Goal: Task Accomplishment & Management: Manage account settings

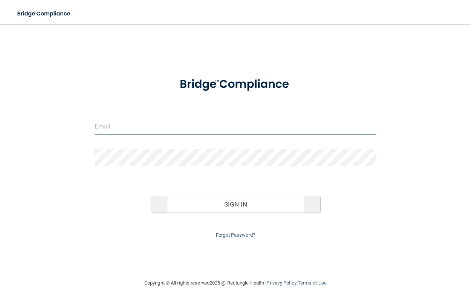
type input "[EMAIL_ADDRESS][DOMAIN_NAME]"
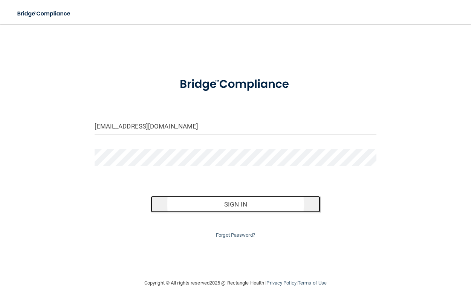
click at [234, 205] on button "Sign In" at bounding box center [235, 204] width 169 height 17
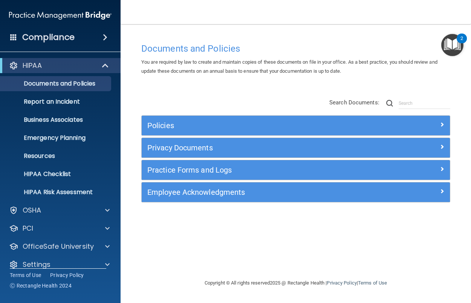
click at [49, 34] on h4 "Compliance" at bounding box center [48, 37] width 52 height 11
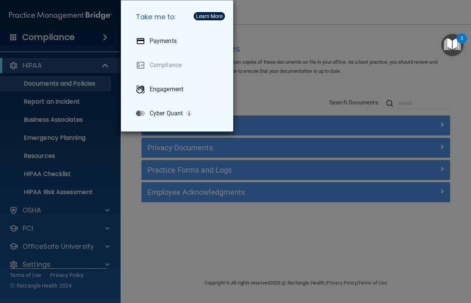
drag, startPoint x: 56, startPoint y: 40, endPoint x: 61, endPoint y: 39, distance: 5.1
click at [57, 40] on div "Take me to: Payments Compliance Engagement Cyber Quant" at bounding box center [235, 151] width 471 height 303
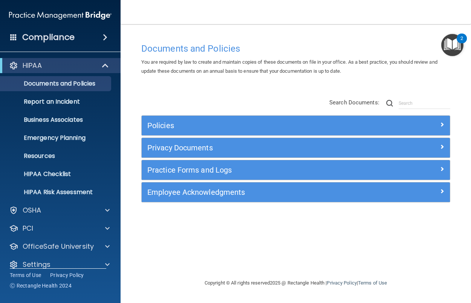
click at [104, 35] on span at bounding box center [105, 37] width 5 height 9
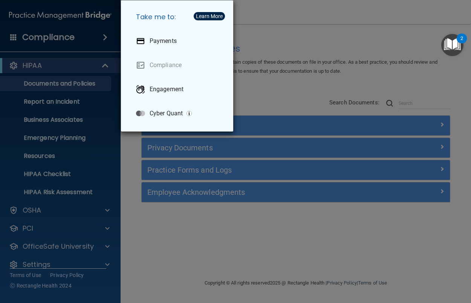
click at [44, 36] on div "Take me to: Payments Compliance Engagement Cyber Quant" at bounding box center [235, 151] width 471 height 303
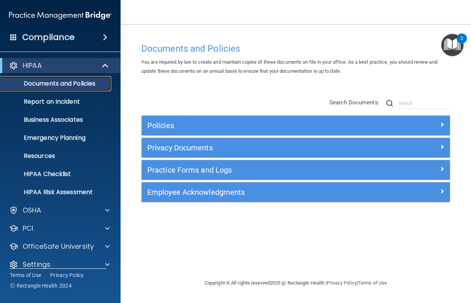
click at [63, 86] on p "Documents and Policies" at bounding box center [56, 84] width 103 height 8
click at [32, 100] on p "Report an Incident" at bounding box center [56, 102] width 103 height 8
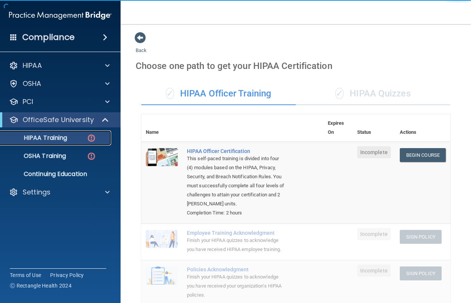
click at [55, 138] on p "HIPAA Training" at bounding box center [36, 138] width 62 height 8
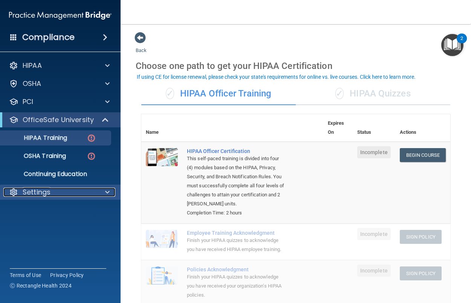
click at [60, 194] on div "Settings" at bounding box center [49, 192] width 93 height 9
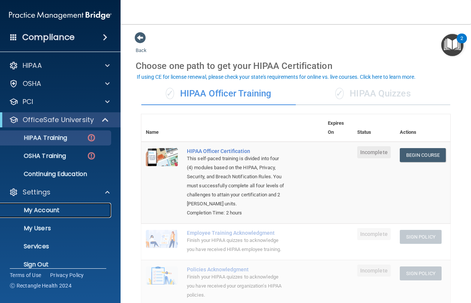
click at [40, 211] on p "My Account" at bounding box center [56, 211] width 103 height 8
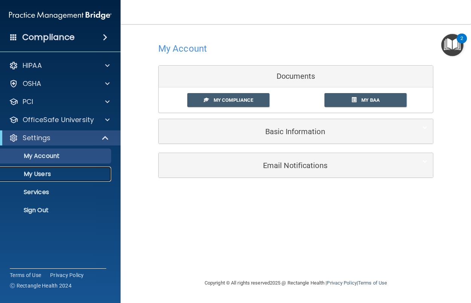
click at [38, 169] on link "My Users" at bounding box center [51, 174] width 119 height 15
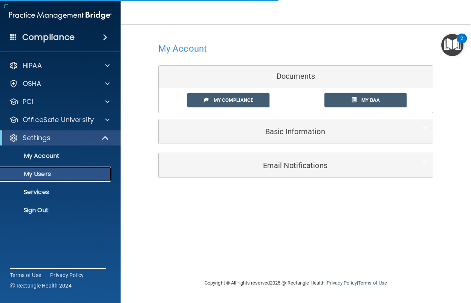
select select "20"
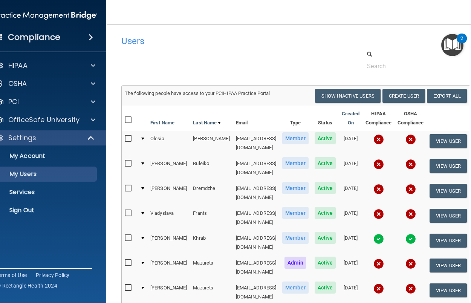
click at [125, 136] on input "checkbox" at bounding box center [129, 139] width 9 height 6
checkbox input "true"
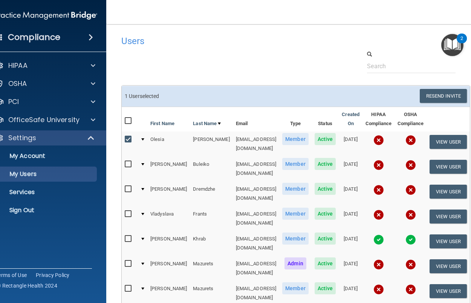
click at [125, 161] on input "checkbox" at bounding box center [129, 164] width 9 height 6
checkbox input "true"
click at [125, 185] on label at bounding box center [129, 189] width 9 height 9
click at [125, 186] on input "checkbox" at bounding box center [129, 189] width 9 height 6
checkbox input "true"
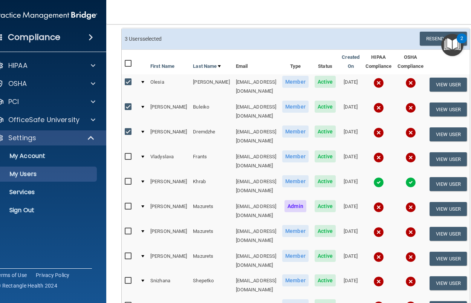
scroll to position [75, 0]
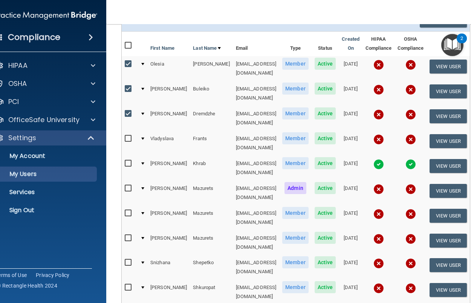
click at [125, 235] on input "checkbox" at bounding box center [129, 238] width 9 height 6
checkbox input "true"
click at [125, 260] on input "checkbox" at bounding box center [129, 263] width 9 height 6
checkbox input "true"
click at [125, 285] on input "checkbox" at bounding box center [129, 288] width 9 height 6
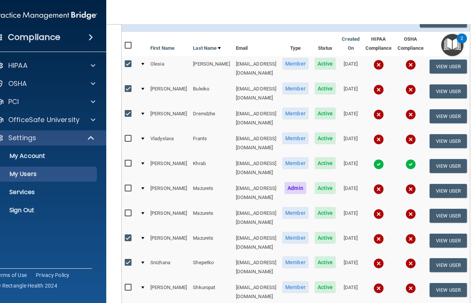
checkbox input "true"
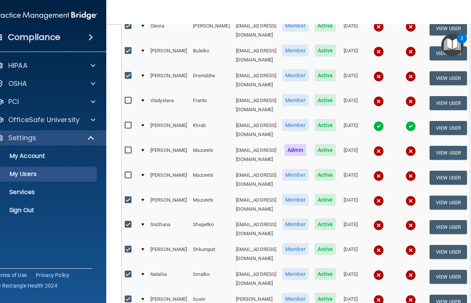
scroll to position [58, 0]
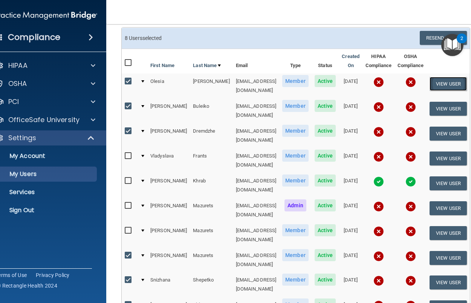
click at [443, 83] on button "View User" at bounding box center [448, 84] width 37 height 14
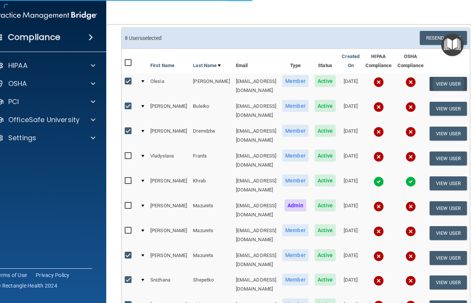
select select "practice_member"
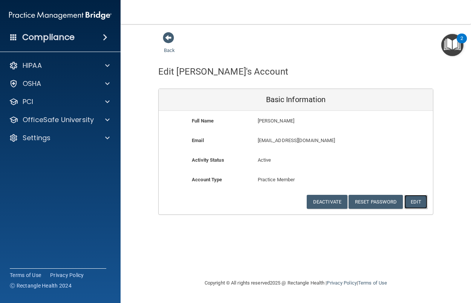
click at [416, 202] on button "Edit" at bounding box center [415, 202] width 23 height 14
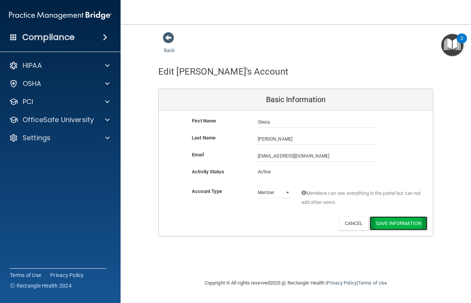
click at [390, 225] on button "Save Information" at bounding box center [399, 223] width 58 height 14
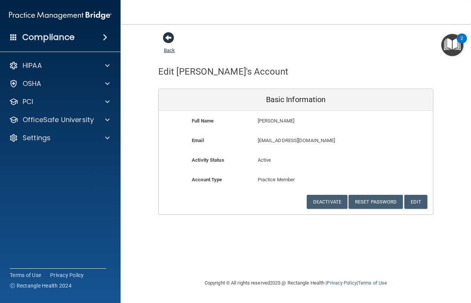
click at [166, 37] on span at bounding box center [168, 37] width 11 height 11
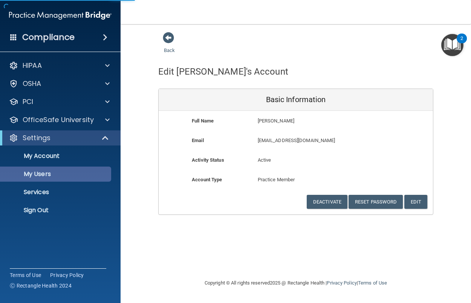
select select "20"
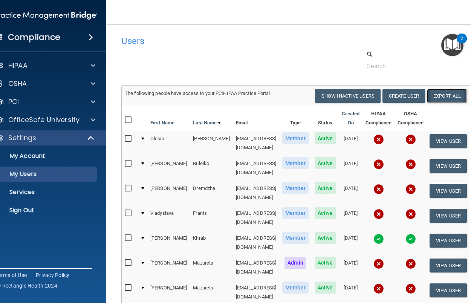
click at [448, 95] on link "Export All" at bounding box center [447, 96] width 40 height 14
drag, startPoint x: 417, startPoint y: 64, endPoint x: 432, endPoint y: 64, distance: 15.5
click at [416, 64] on input "text" at bounding box center [411, 66] width 89 height 14
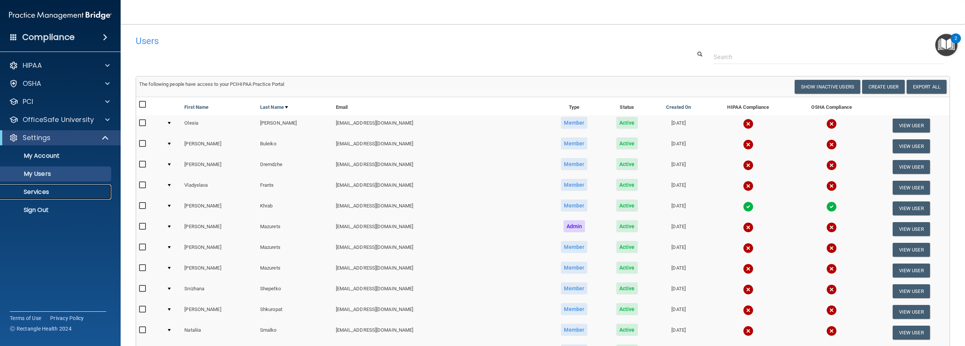
click at [29, 190] on p "Services" at bounding box center [56, 192] width 103 height 8
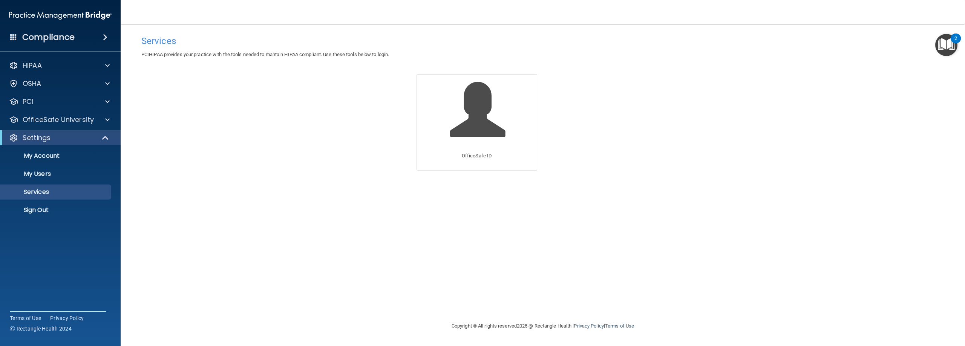
click at [105, 35] on span at bounding box center [105, 37] width 5 height 9
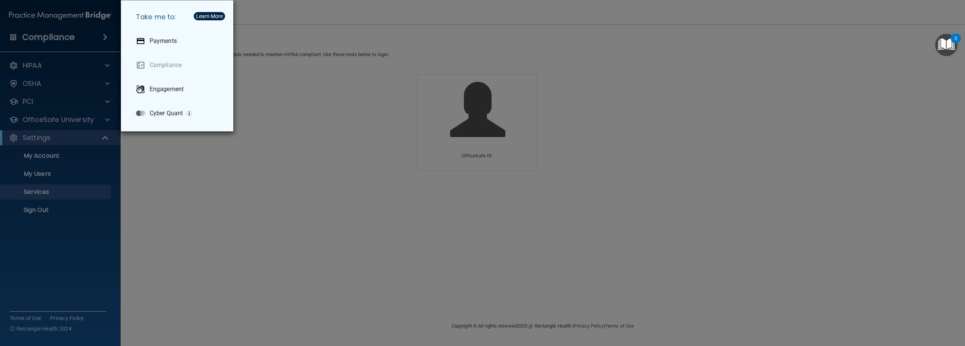
click at [51, 62] on div "Take me to: Payments Compliance Engagement Cyber Quant" at bounding box center [482, 173] width 965 height 346
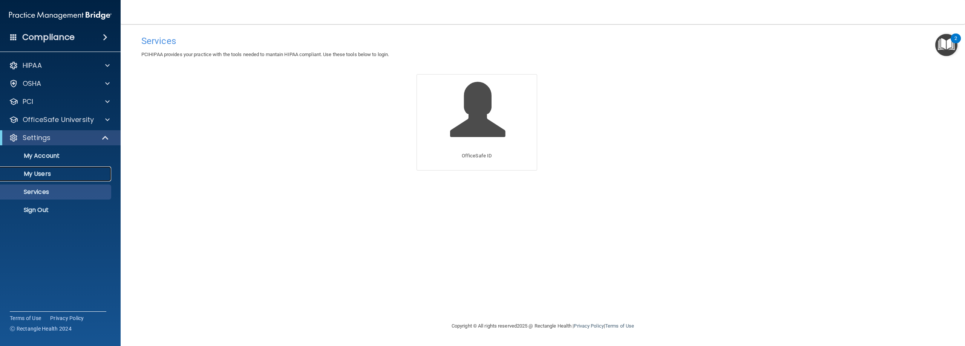
click at [39, 173] on p "My Users" at bounding box center [56, 174] width 103 height 8
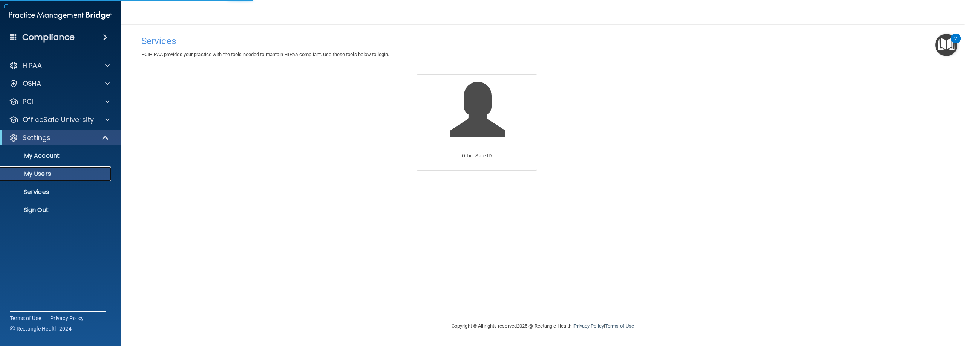
select select "20"
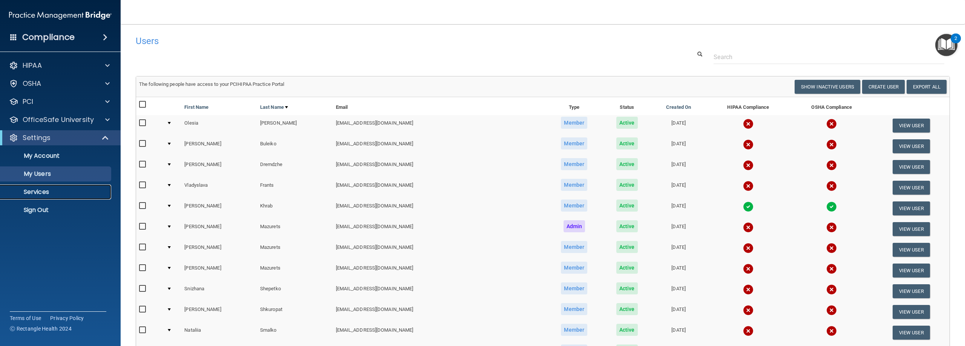
click at [30, 195] on p "Services" at bounding box center [56, 192] width 103 height 8
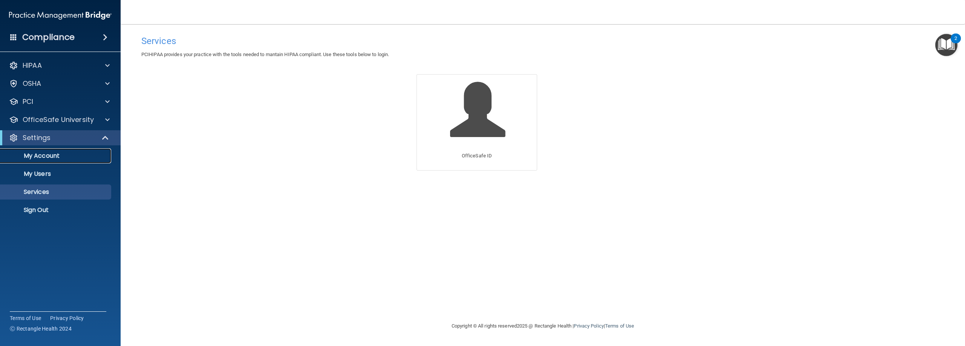
click at [34, 149] on link "My Account" at bounding box center [51, 155] width 119 height 15
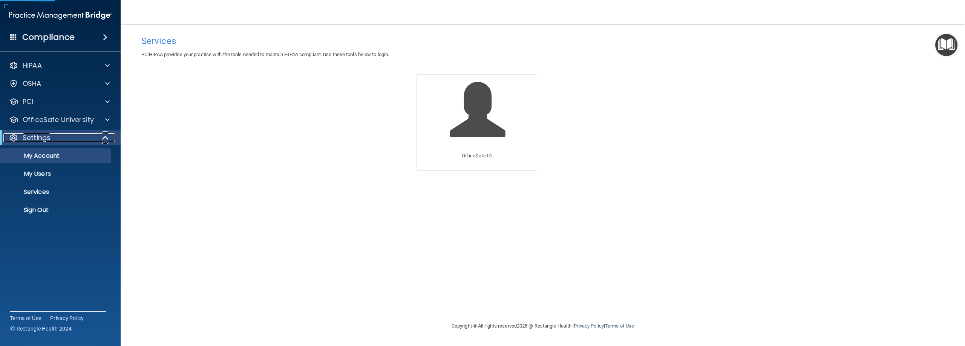
click at [52, 136] on div "Settings" at bounding box center [49, 137] width 93 height 9
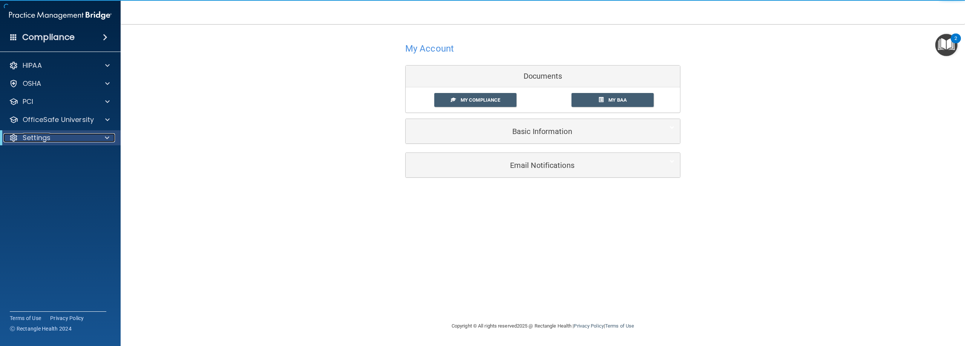
click at [52, 140] on div "Settings" at bounding box center [49, 137] width 93 height 9
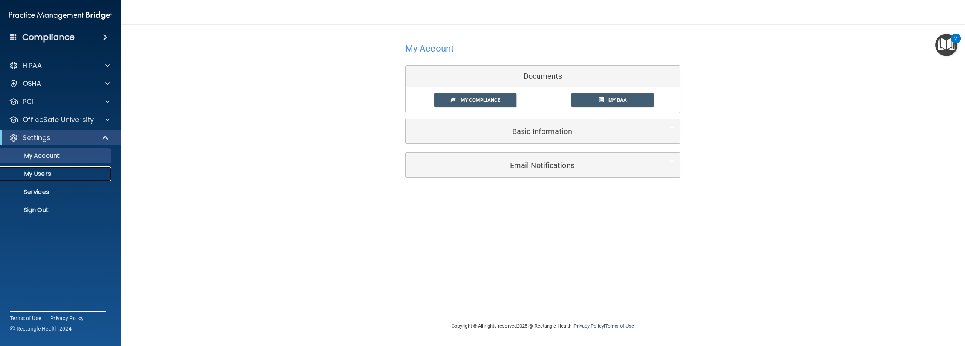
click at [70, 174] on p "My Users" at bounding box center [56, 174] width 103 height 8
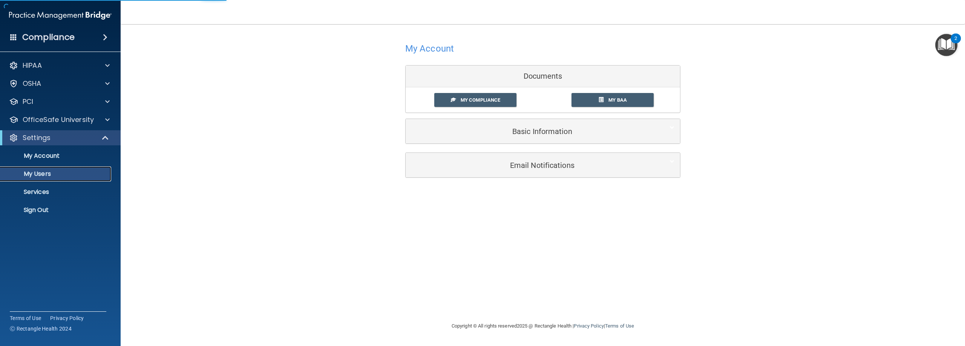
select select "20"
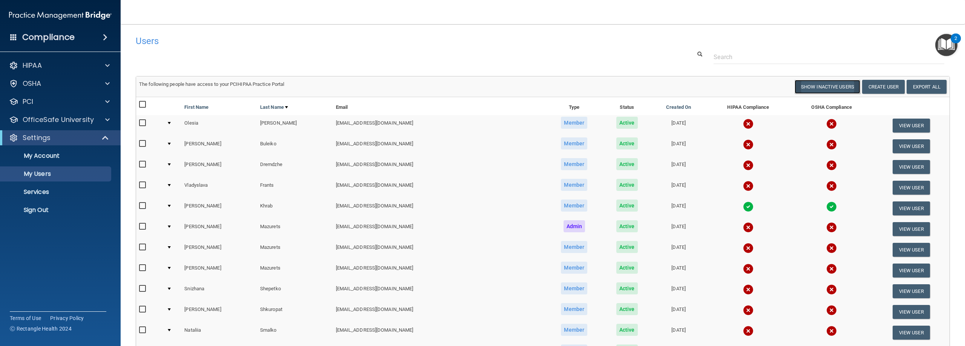
click at [471, 85] on button "Show Inactive Users" at bounding box center [827, 87] width 66 height 14
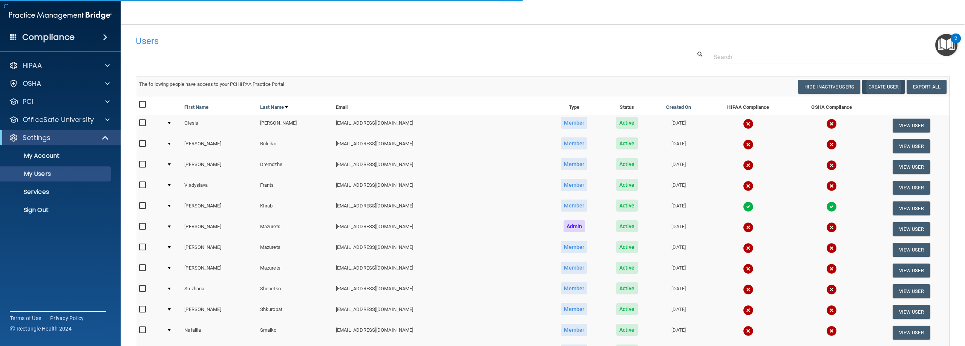
select select "20"
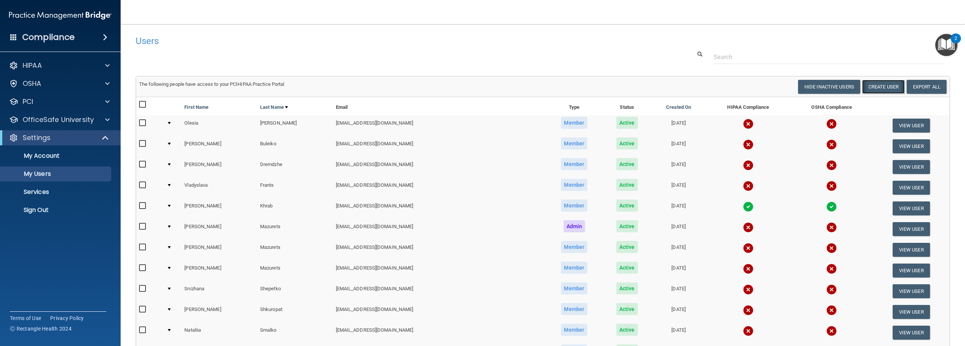
click at [471, 86] on button "Create User" at bounding box center [883, 87] width 43 height 14
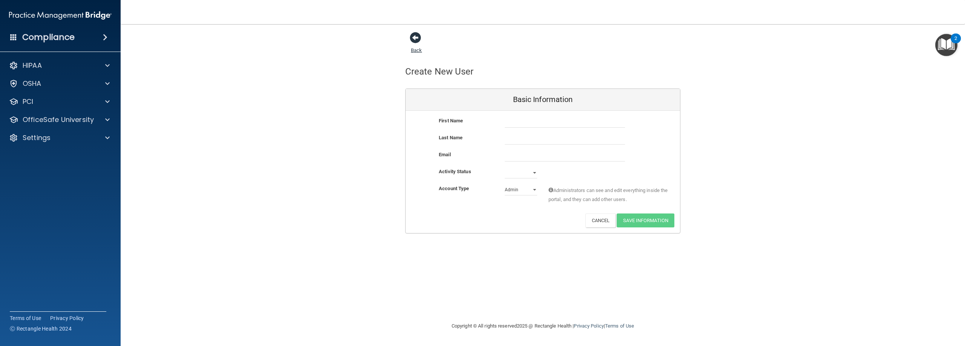
click at [415, 38] on span at bounding box center [415, 37] width 11 height 11
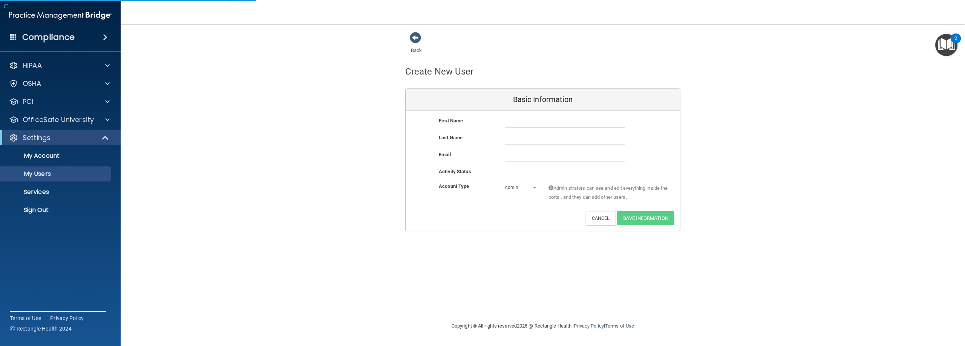
select select "20"
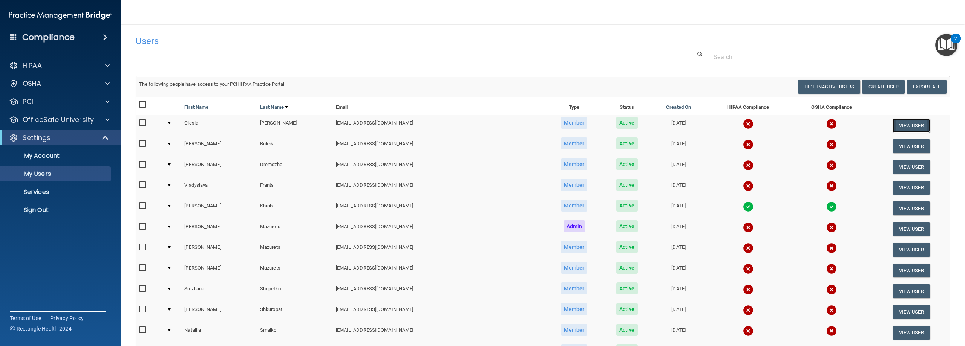
click at [471, 125] on button "View User" at bounding box center [910, 126] width 37 height 14
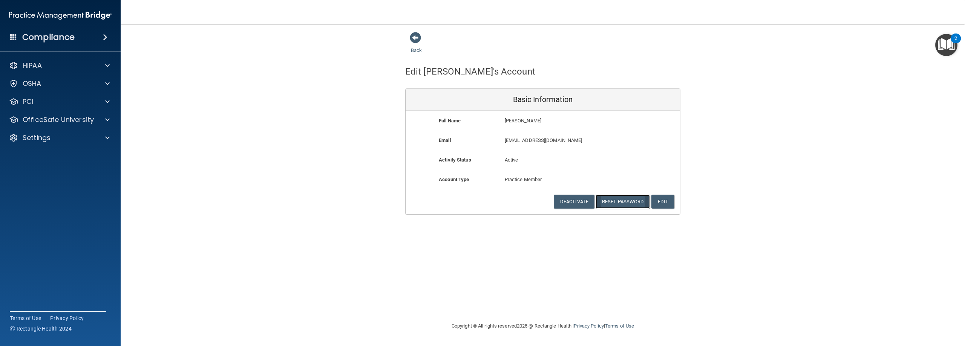
click at [471, 202] on button "Reset Password" at bounding box center [622, 202] width 54 height 14
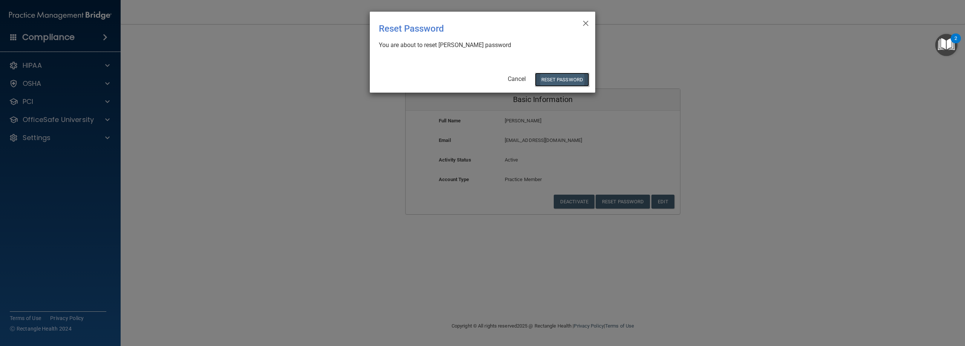
click at [471, 76] on button "Reset Password" at bounding box center [562, 80] width 54 height 14
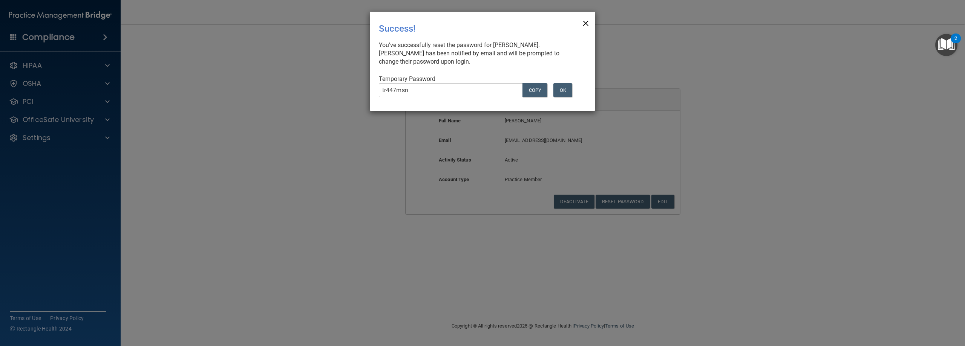
click at [471, 24] on span "×" at bounding box center [585, 22] width 7 height 15
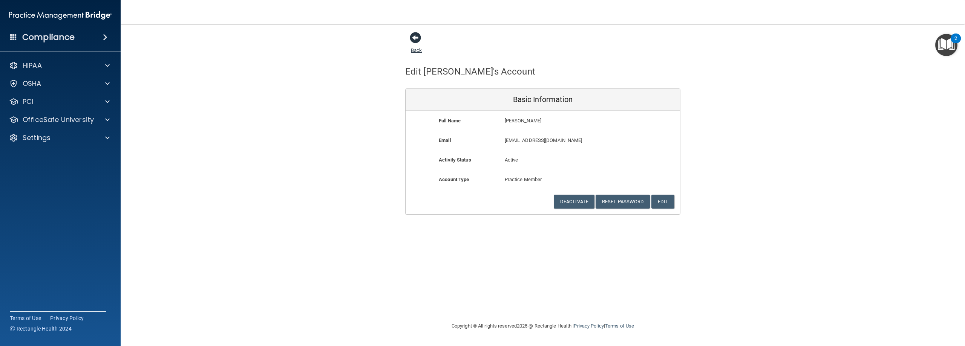
click at [414, 37] on span at bounding box center [415, 37] width 11 height 11
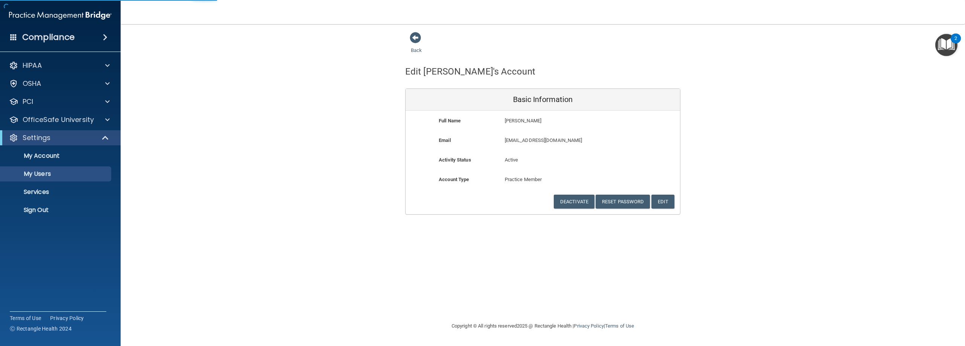
select select "20"
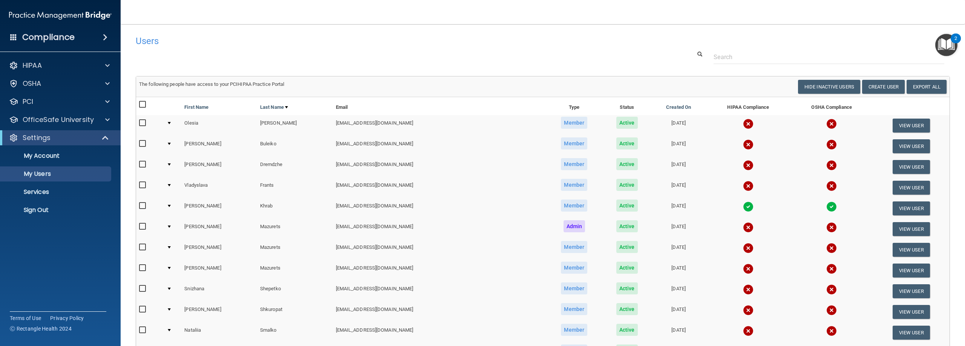
drag, startPoint x: 142, startPoint y: 164, endPoint x: 171, endPoint y: 165, distance: 29.8
click at [143, 164] on input "checkbox" at bounding box center [143, 165] width 9 height 6
checkbox input "true"
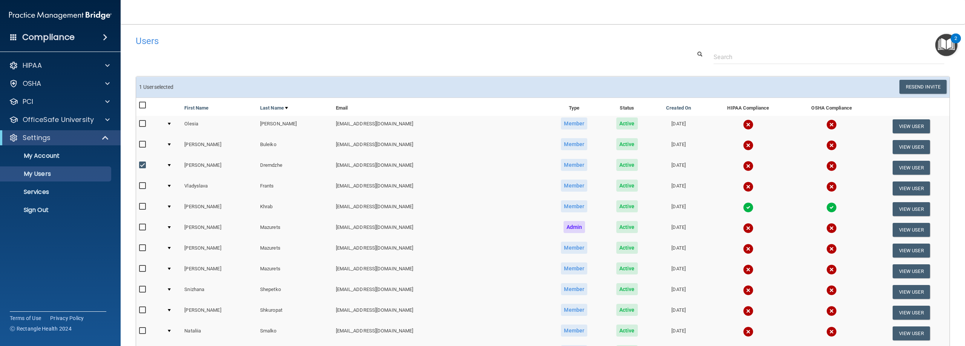
click at [171, 165] on div at bounding box center [169, 165] width 3 height 2
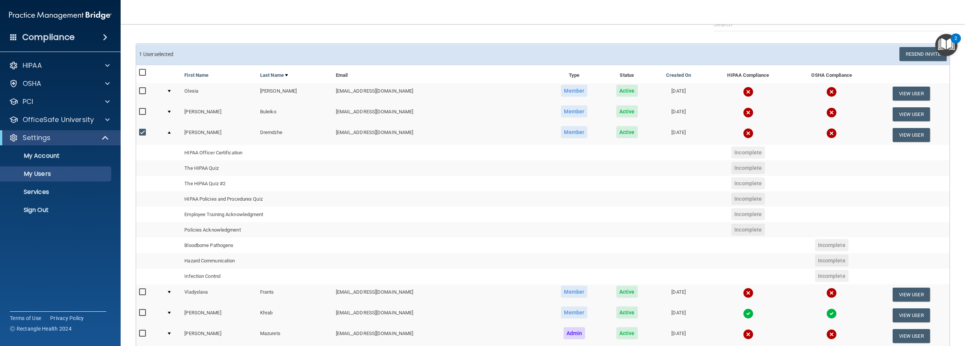
scroll to position [75, 0]
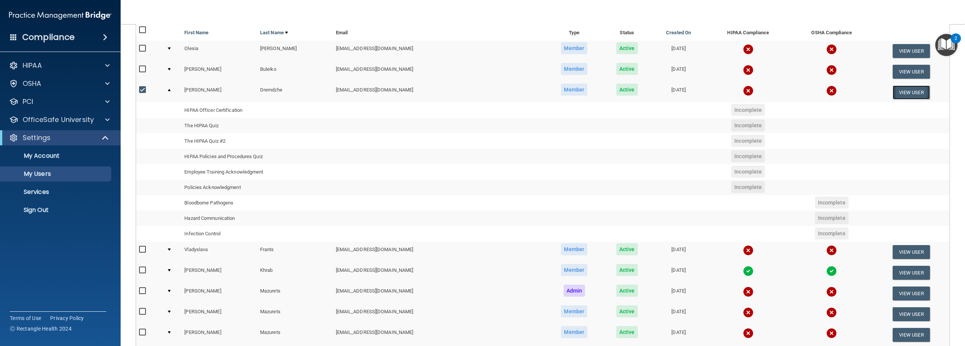
click at [471, 92] on button "View User" at bounding box center [910, 93] width 37 height 14
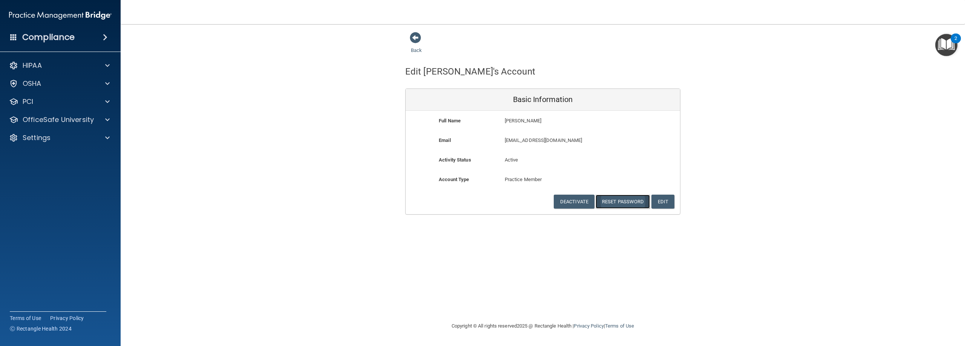
click at [471, 202] on button "Reset Password" at bounding box center [622, 202] width 54 height 14
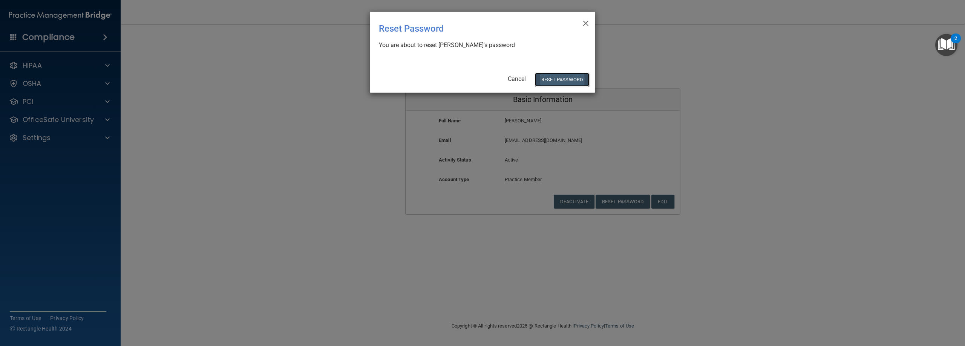
click at [471, 81] on button "Reset Password" at bounding box center [562, 80] width 54 height 14
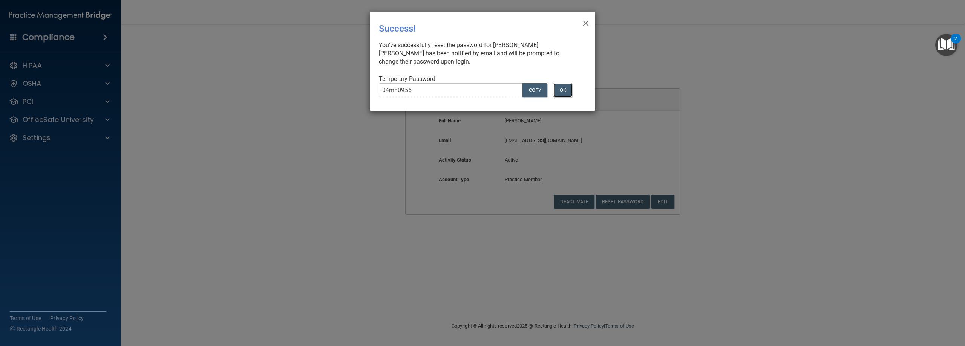
click at [471, 91] on button "OK" at bounding box center [562, 90] width 19 height 14
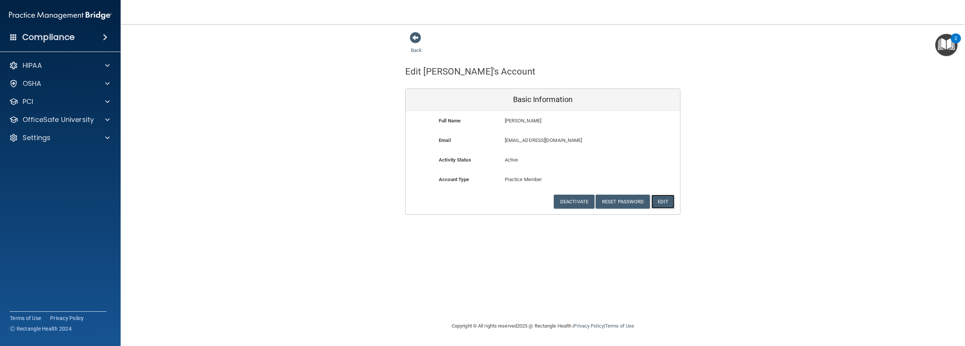
click at [471, 200] on button "Edit" at bounding box center [662, 202] width 23 height 14
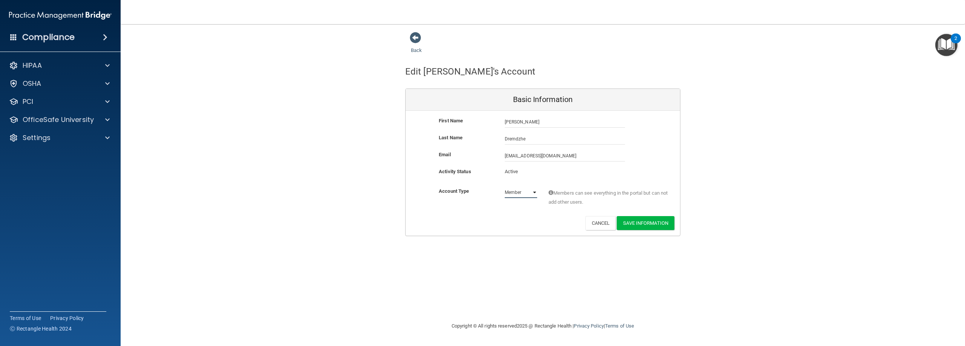
click at [471, 191] on select "Admin Member" at bounding box center [521, 192] width 32 height 11
click at [471, 217] on button "Save Information" at bounding box center [645, 223] width 58 height 14
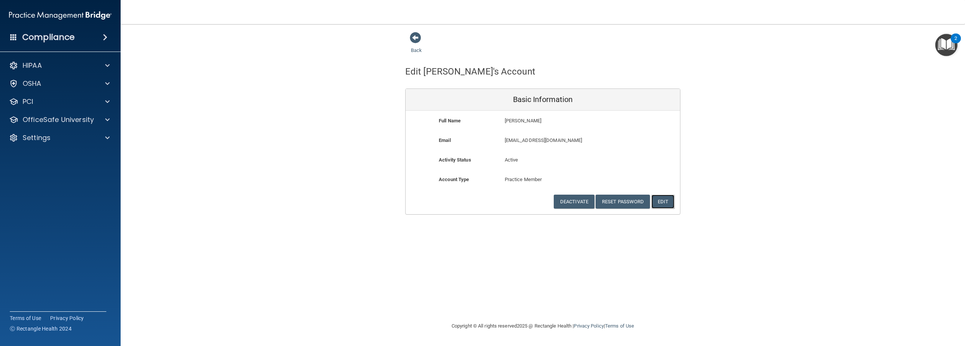
click at [471, 202] on button "Edit" at bounding box center [662, 202] width 23 height 14
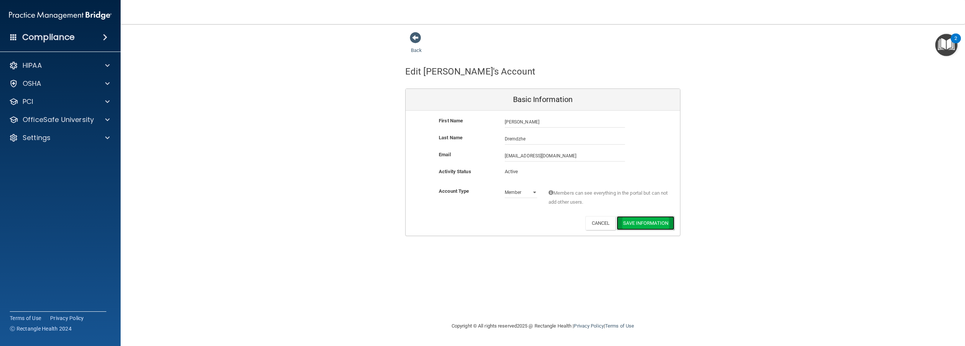
click at [471, 222] on button "Save Information" at bounding box center [645, 223] width 58 height 14
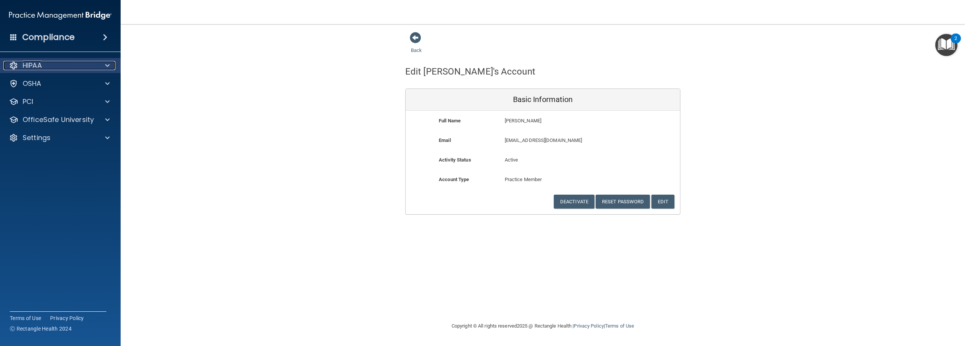
click at [30, 64] on p "HIPAA" at bounding box center [32, 65] width 19 height 9
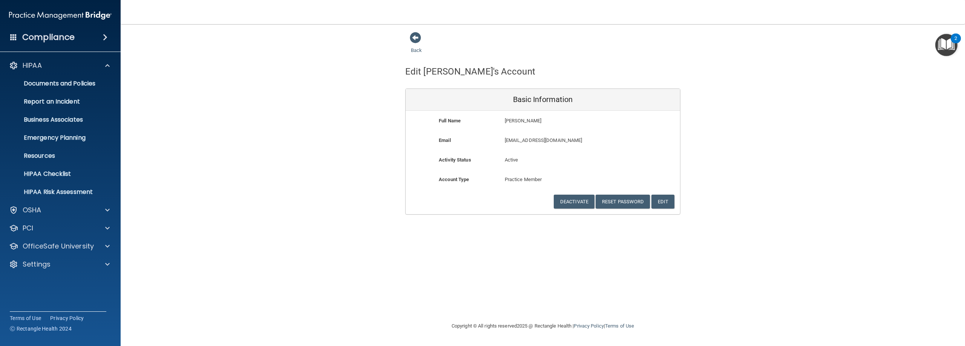
click at [105, 37] on span at bounding box center [105, 37] width 5 height 9
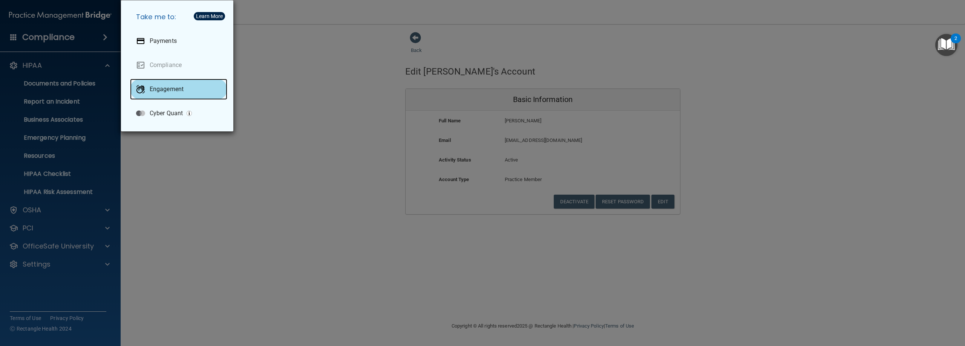
click at [172, 87] on p "Engagement" at bounding box center [167, 90] width 34 height 8
drag, startPoint x: 70, startPoint y: 32, endPoint x: 89, endPoint y: 39, distance: 20.4
click at [70, 34] on div "Take me to: Payments Compliance Engagement Cyber Quant" at bounding box center [482, 173] width 965 height 346
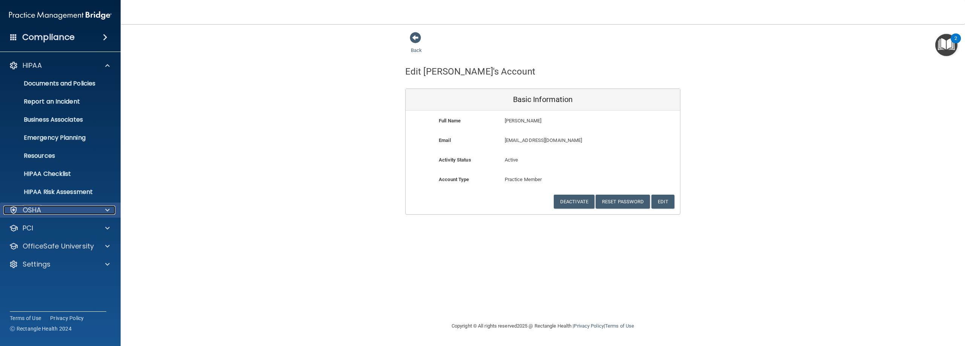
click at [108, 209] on span at bounding box center [107, 210] width 5 height 9
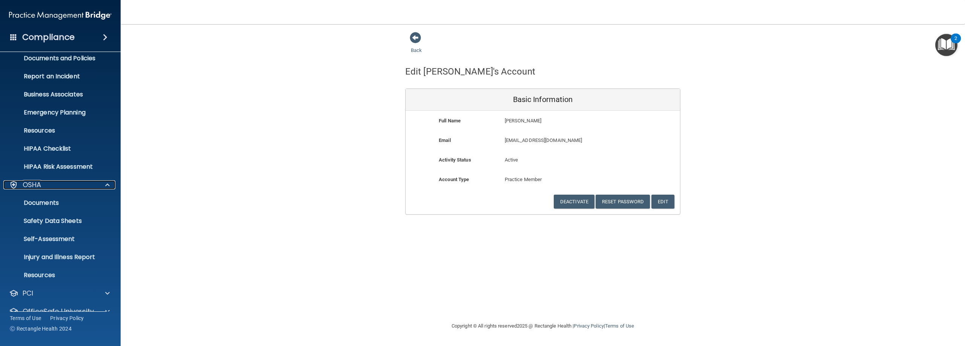
scroll to position [57, 0]
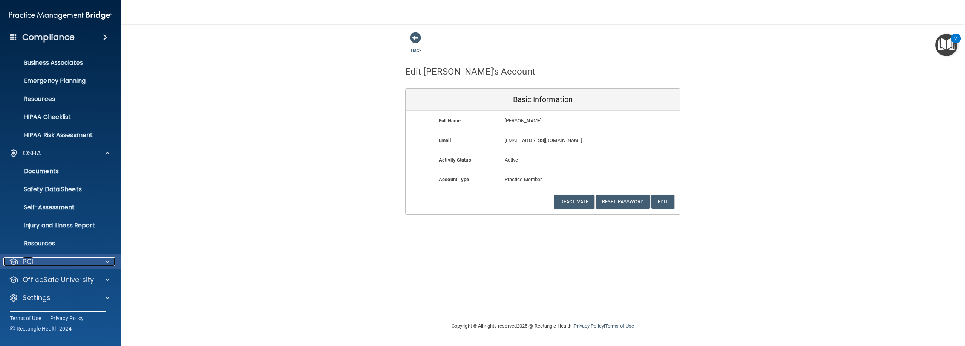
click at [48, 259] on div "PCI" at bounding box center [49, 261] width 93 height 9
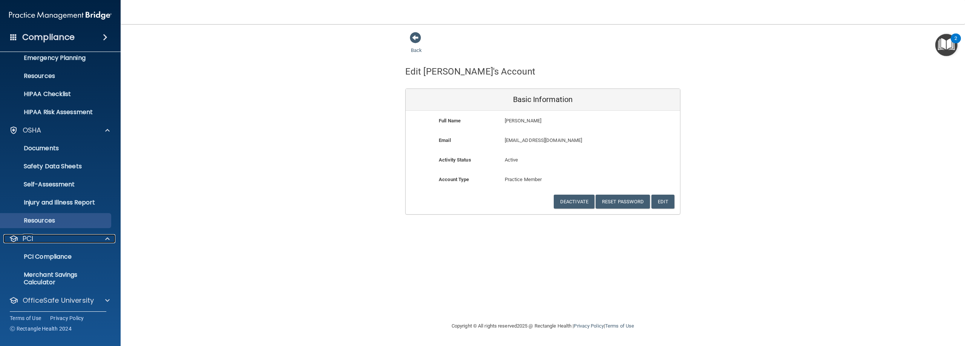
scroll to position [101, 0]
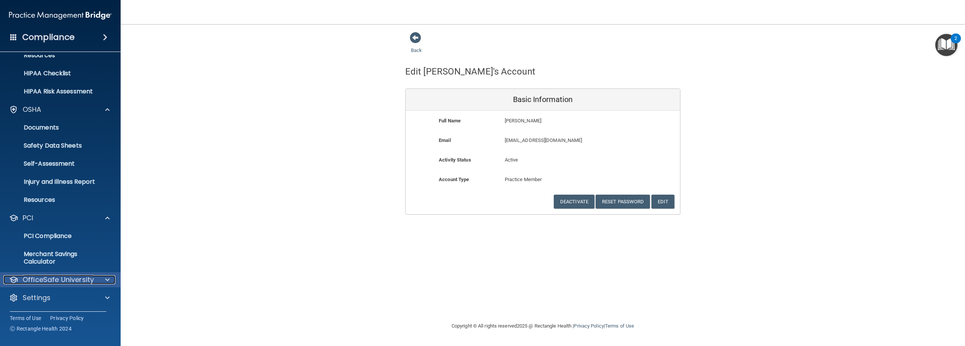
click at [48, 284] on p "OfficeSafe University" at bounding box center [58, 279] width 71 height 9
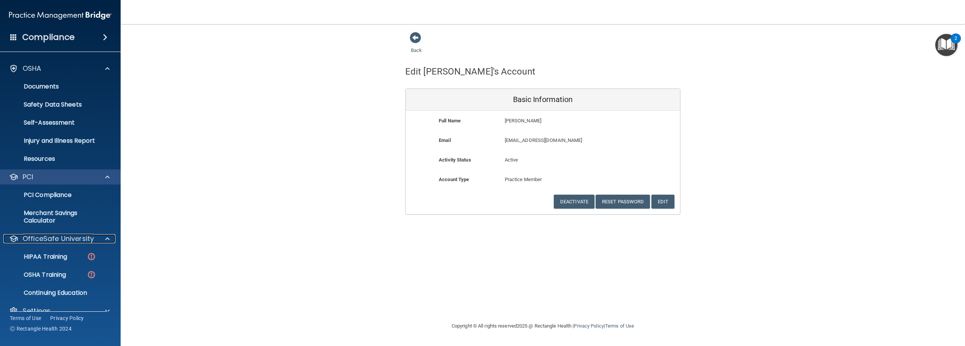
scroll to position [155, 0]
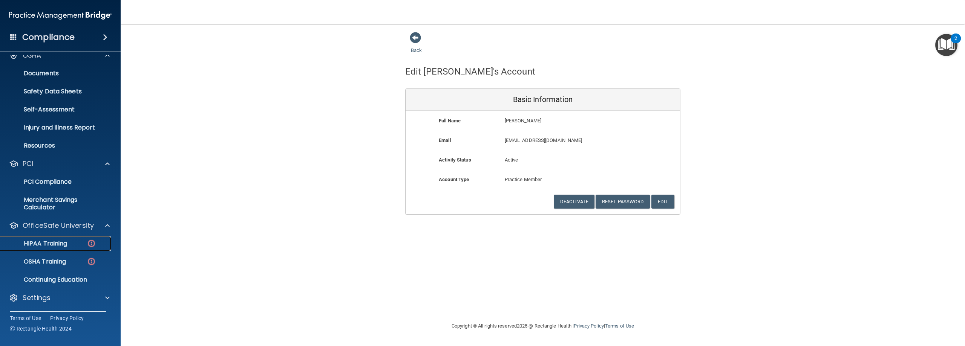
click at [91, 243] on img at bounding box center [91, 243] width 9 height 9
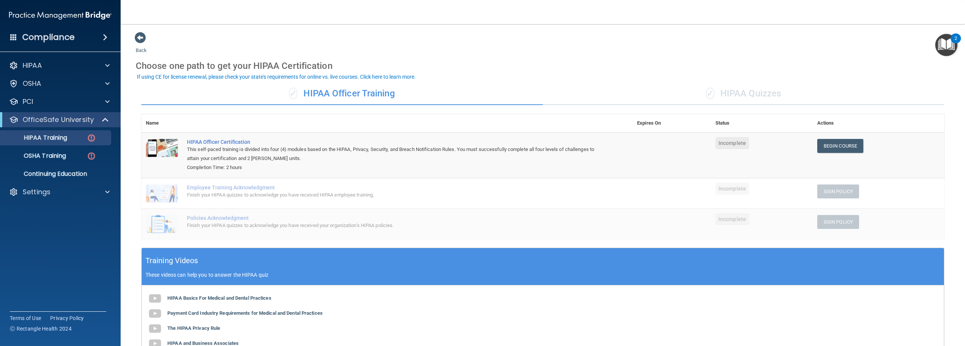
click at [471, 95] on div "✓ HIPAA Quizzes" at bounding box center [743, 94] width 401 height 23
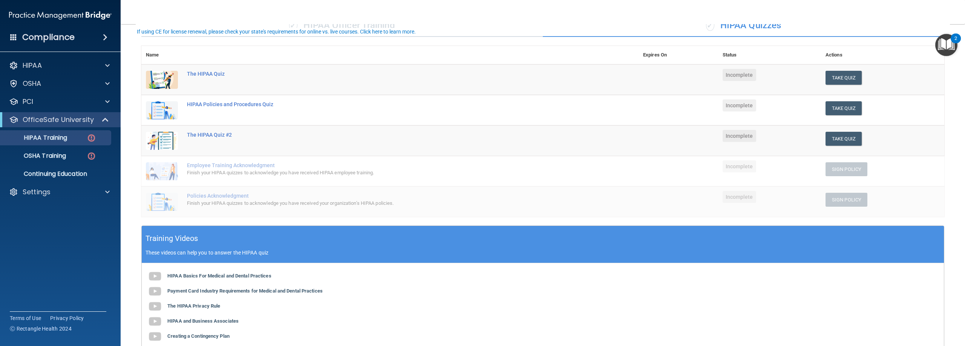
scroll to position [182, 0]
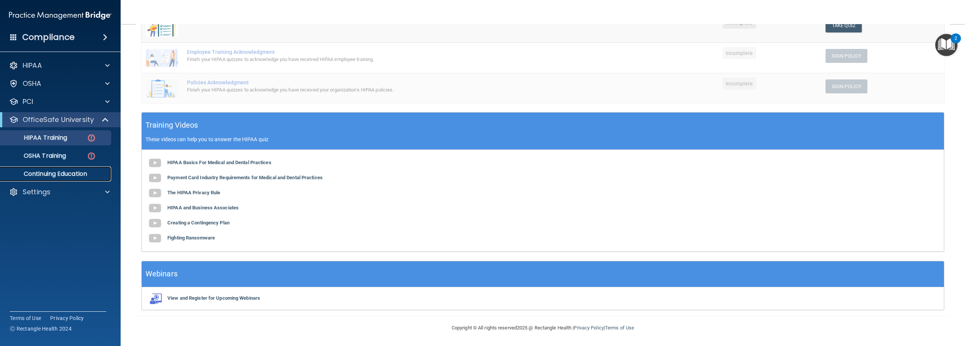
click at [61, 172] on p "Continuing Education" at bounding box center [56, 174] width 103 height 8
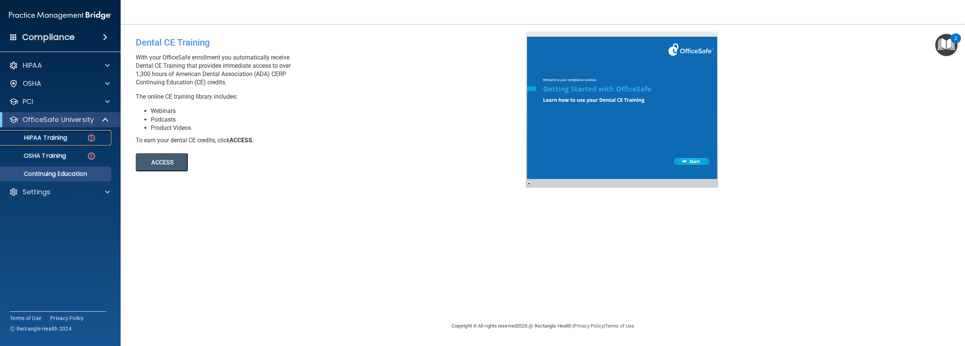
click at [94, 138] on img at bounding box center [91, 137] width 9 height 9
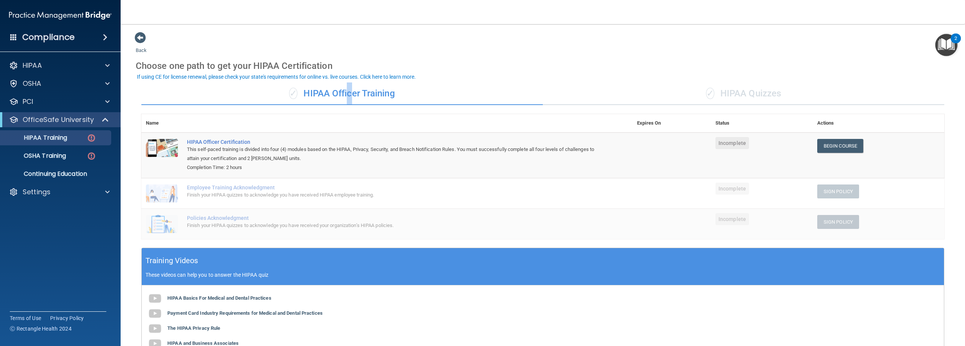
drag, startPoint x: 347, startPoint y: 89, endPoint x: 352, endPoint y: 91, distance: 4.8
click at [350, 90] on div "✓ HIPAA Officer Training" at bounding box center [341, 94] width 401 height 23
click at [352, 91] on div "✓ HIPAA Officer Training" at bounding box center [341, 94] width 401 height 23
click at [277, 76] on div "If using CE for license renewal, please check your state's requirements for onl…" at bounding box center [276, 76] width 279 height 5
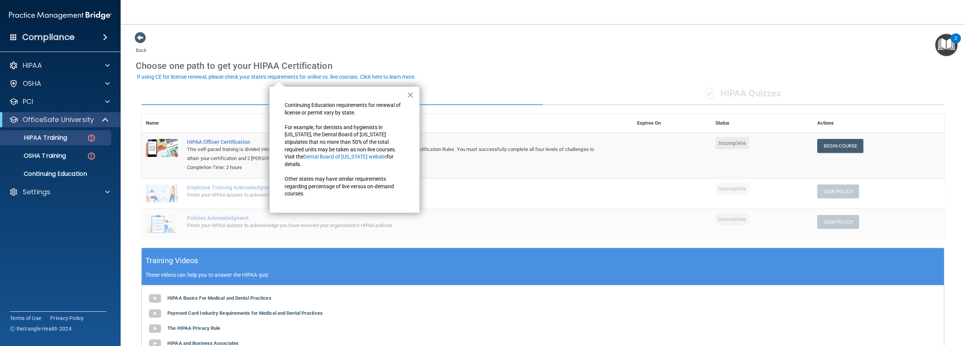
click at [195, 75] on div "If using CE for license renewal, please check your state's requirements for onl…" at bounding box center [276, 76] width 279 height 5
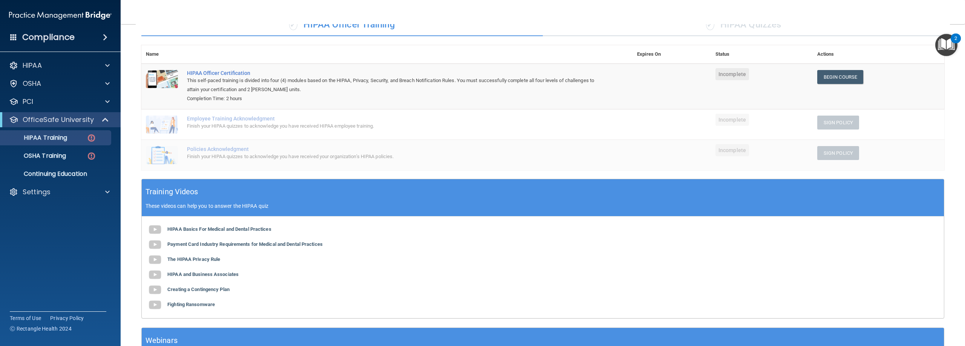
scroll to position [136, 0]
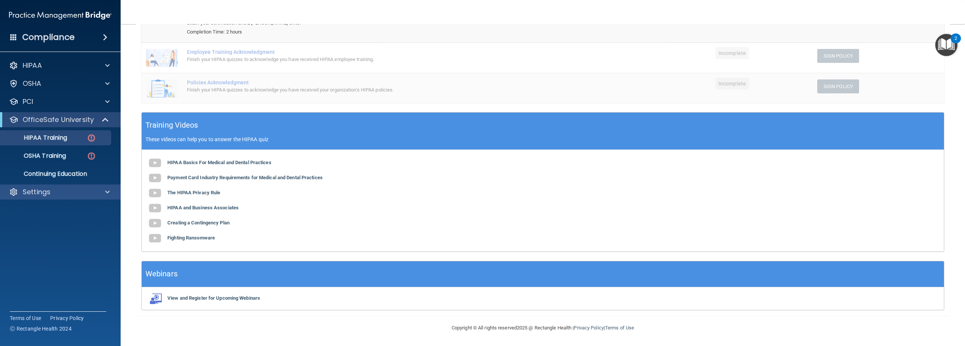
click at [25, 197] on div "Settings" at bounding box center [60, 192] width 121 height 15
click at [31, 190] on p "Settings" at bounding box center [37, 192] width 28 height 9
click at [36, 207] on p "My Account" at bounding box center [56, 211] width 103 height 8
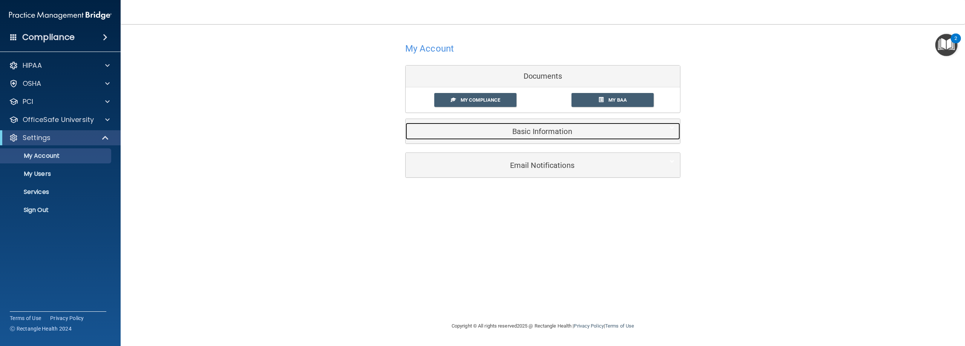
click at [471, 135] on h5 "Basic Information" at bounding box center [531, 131] width 240 height 8
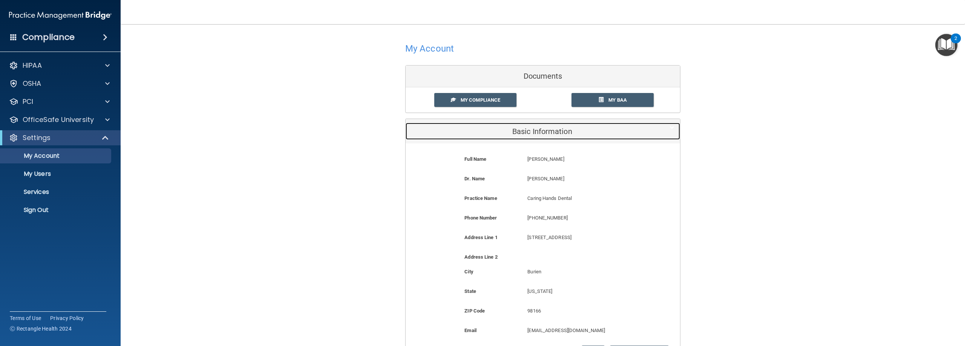
scroll to position [98, 0]
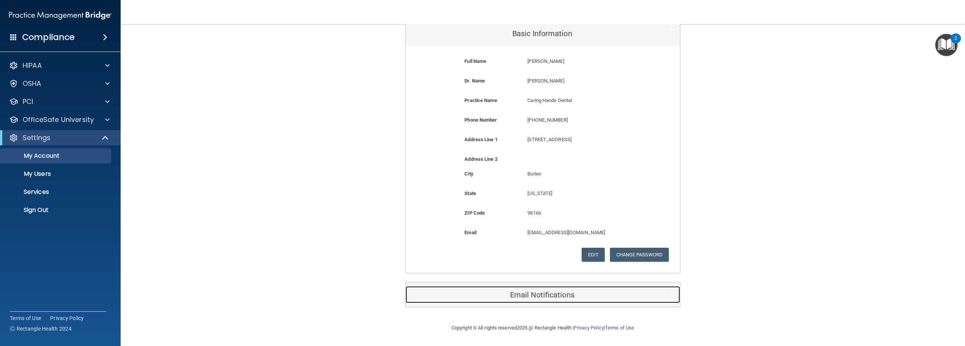
click at [471, 296] on h5 "Email Notifications" at bounding box center [531, 295] width 240 height 8
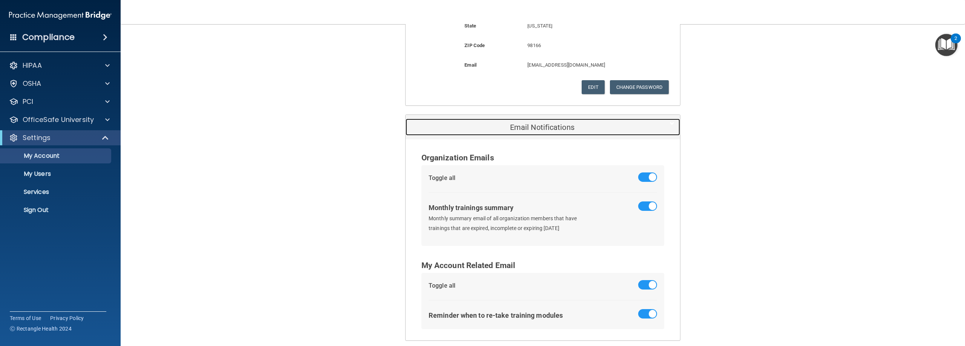
scroll to position [299, 0]
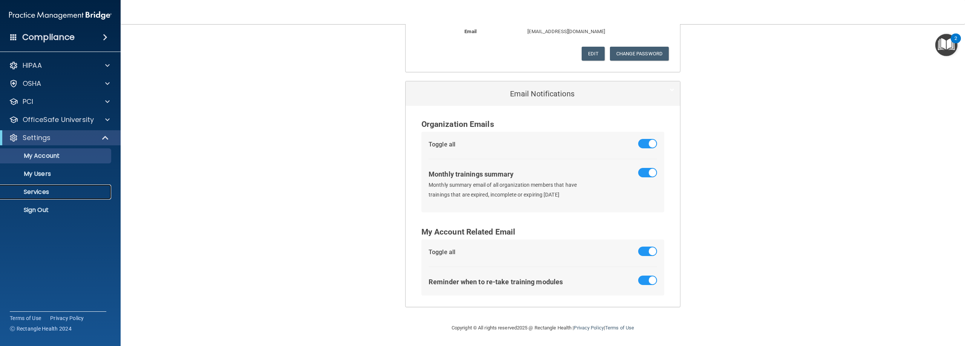
click at [50, 195] on p "Services" at bounding box center [56, 192] width 103 height 8
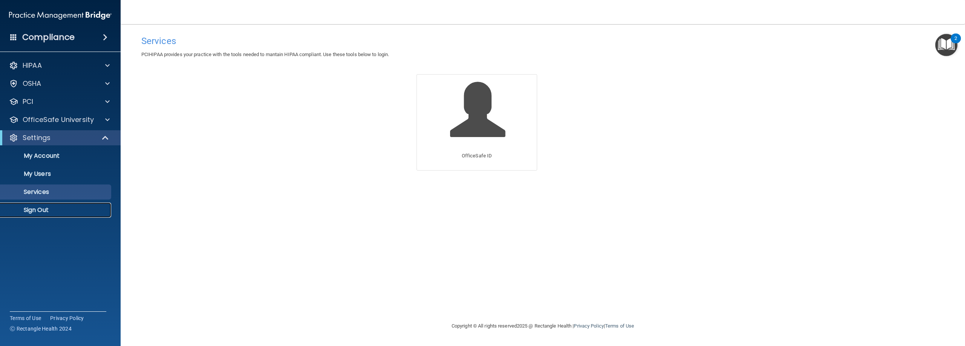
click at [47, 211] on p "Sign Out" at bounding box center [56, 211] width 103 height 8
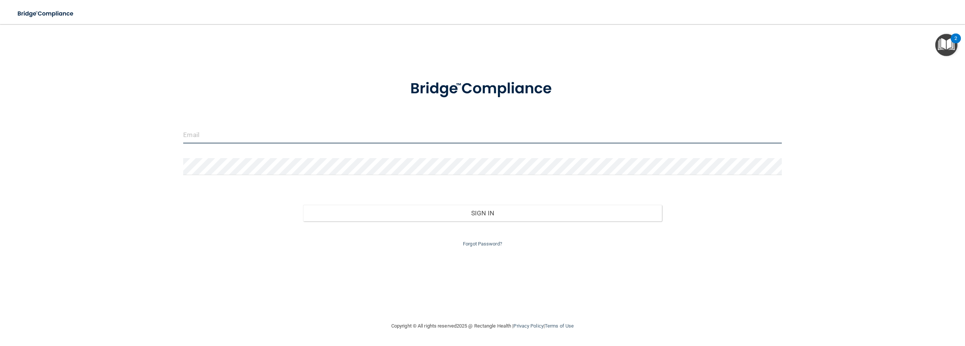
type input "[EMAIL_ADDRESS][DOMAIN_NAME]"
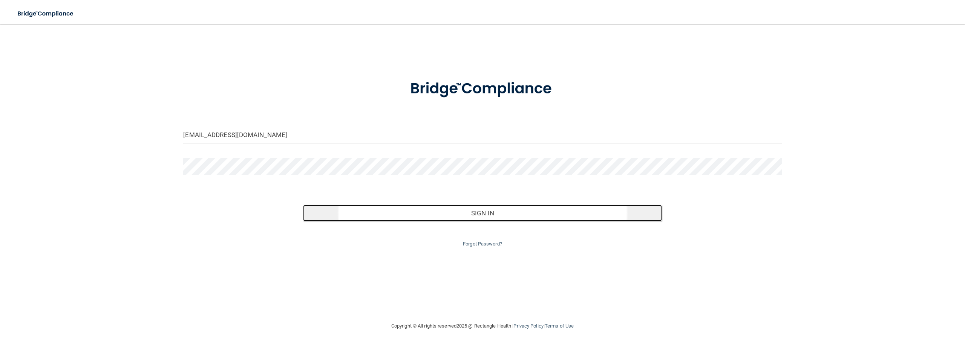
click at [471, 214] on button "Sign In" at bounding box center [482, 213] width 359 height 17
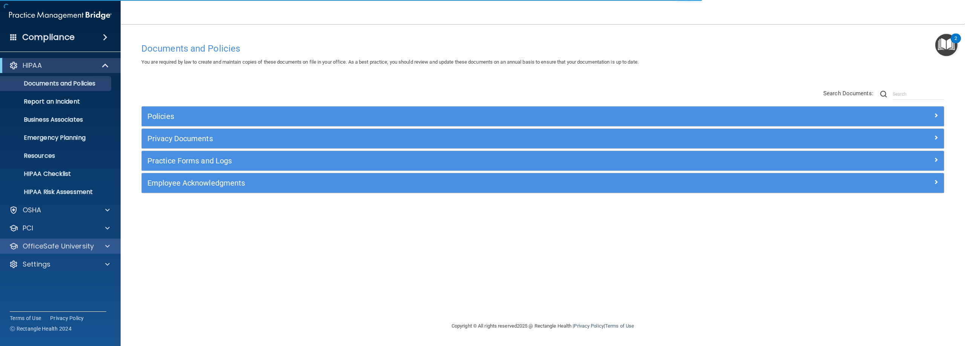
click at [49, 252] on div "OfficeSafe University" at bounding box center [60, 246] width 121 height 15
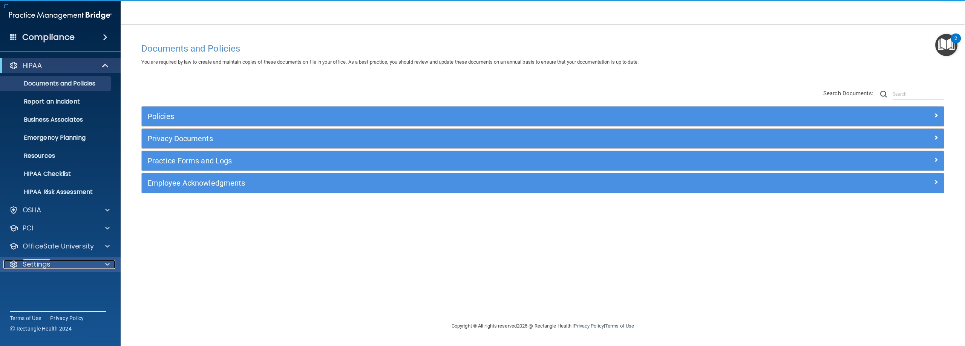
click at [55, 265] on div "Settings" at bounding box center [49, 264] width 93 height 9
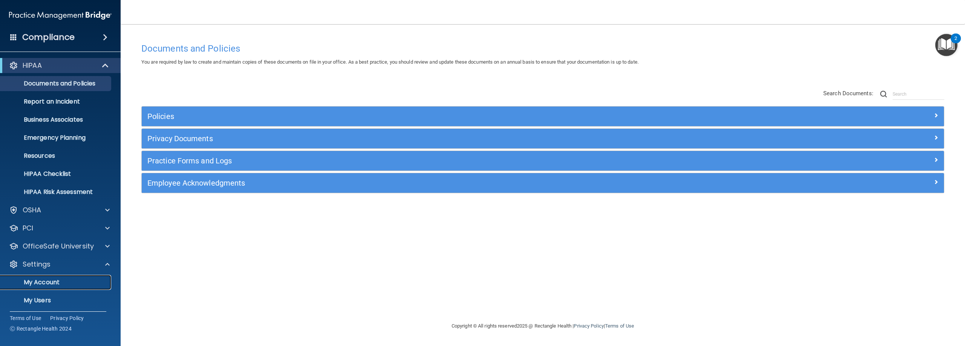
click at [51, 282] on p "My Account" at bounding box center [56, 283] width 103 height 8
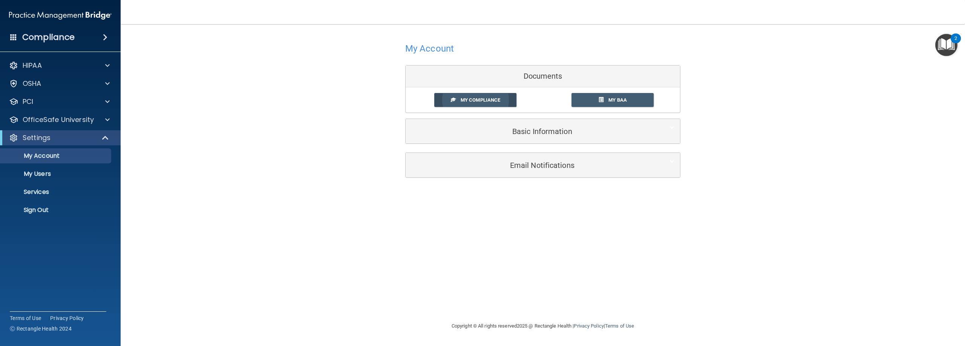
click at [467, 98] on span "My Compliance" at bounding box center [480, 100] width 40 height 6
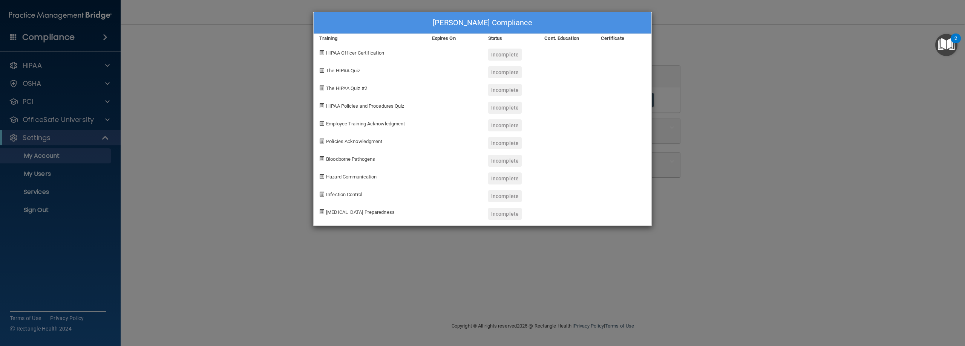
click at [471, 47] on div "Viktor Mazurets's Compliance Training Expires On Status Cont. Education Certifi…" at bounding box center [482, 173] width 965 height 346
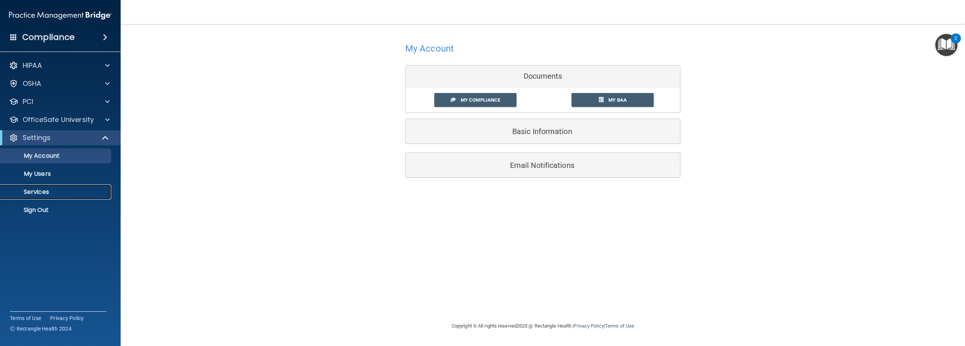
click at [34, 191] on p "Services" at bounding box center [56, 192] width 103 height 8
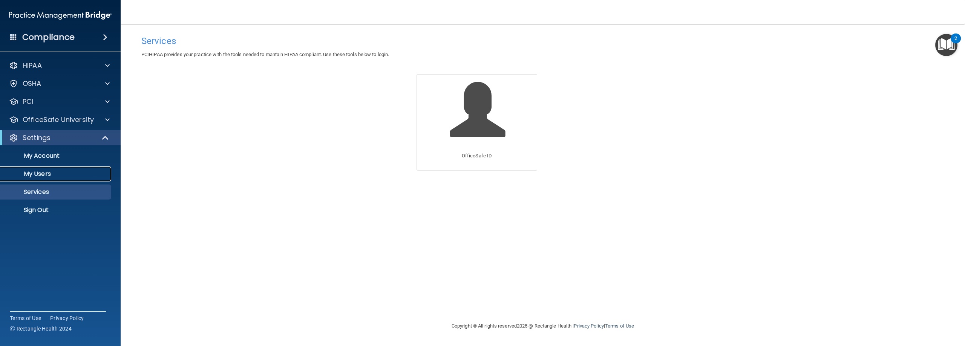
click at [39, 173] on p "My Users" at bounding box center [56, 174] width 103 height 8
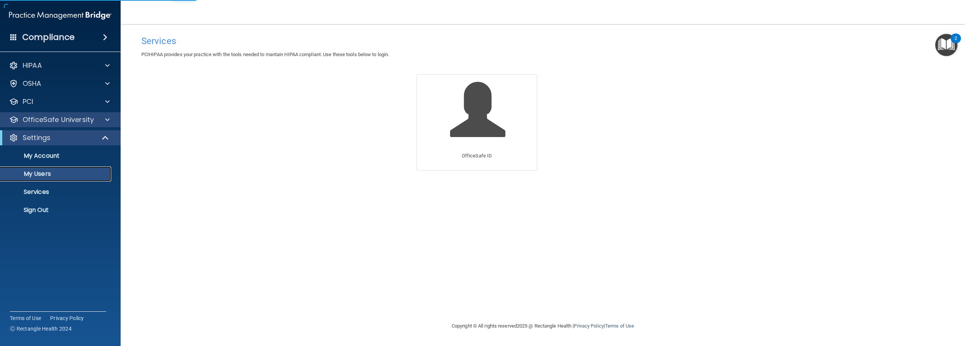
select select "20"
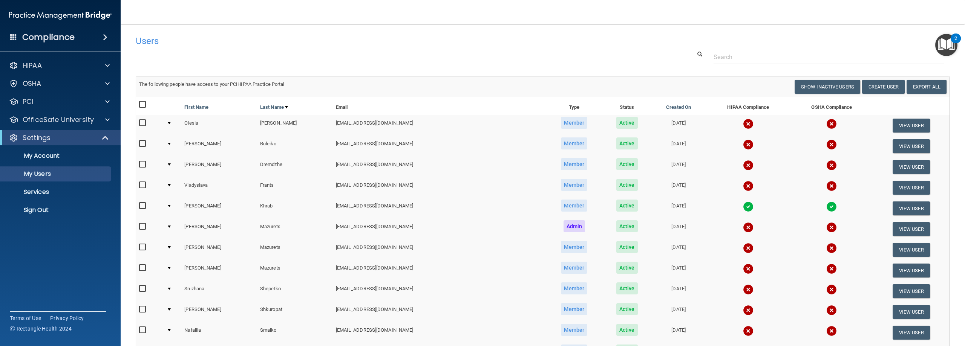
click at [471, 123] on img at bounding box center [831, 124] width 11 height 11
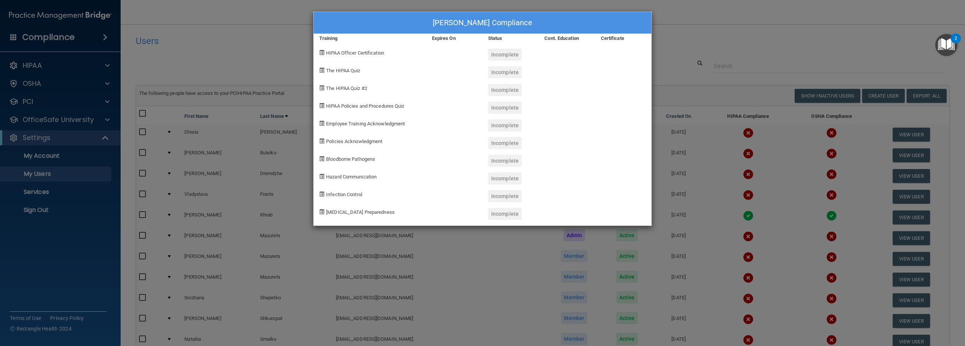
click at [471, 20] on div "Olesia Boiko's Compliance Training Expires On Status Cont. Education Certificat…" at bounding box center [482, 173] width 965 height 346
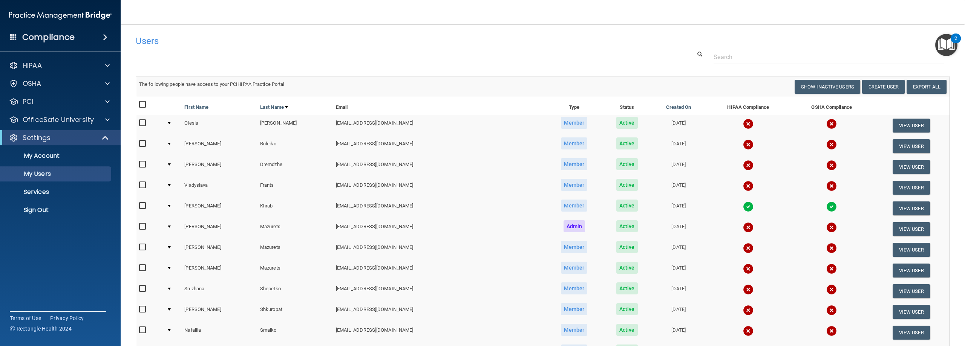
click at [471, 122] on td at bounding box center [748, 125] width 84 height 21
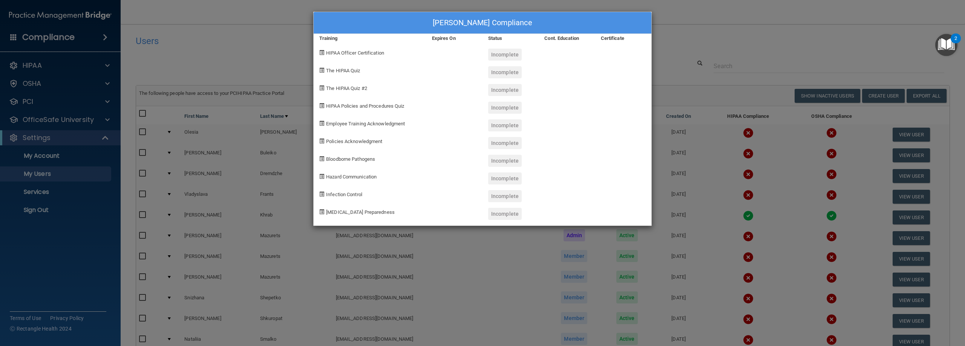
click at [471, 31] on div "Olesia Boiko's Compliance Training Expires On Status Cont. Education Certificat…" at bounding box center [482, 173] width 965 height 346
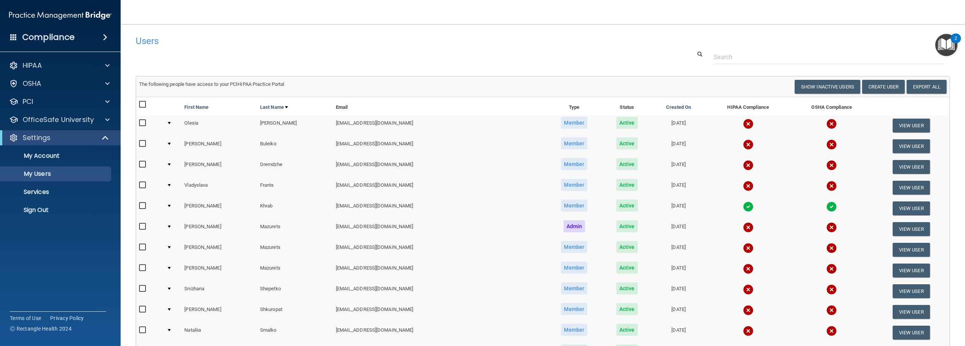
click at [173, 288] on td at bounding box center [173, 291] width 18 height 21
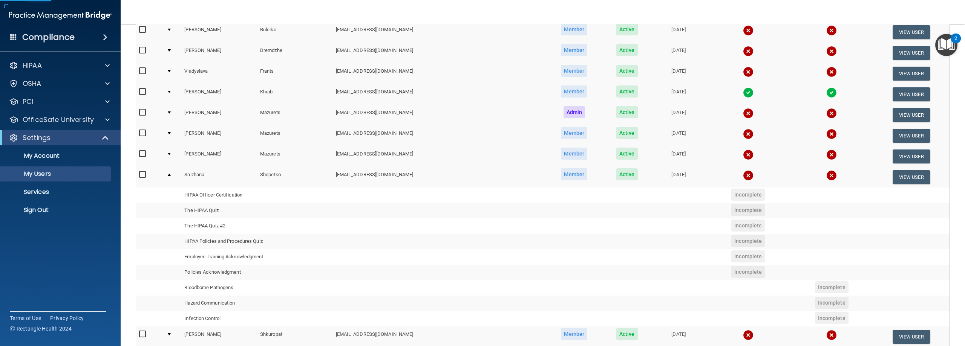
scroll to position [151, 0]
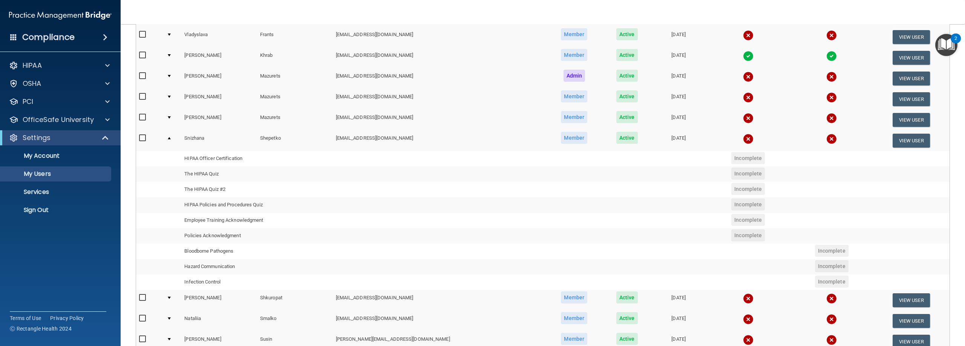
click at [471, 158] on span "Incomplete" at bounding box center [748, 158] width 34 height 12
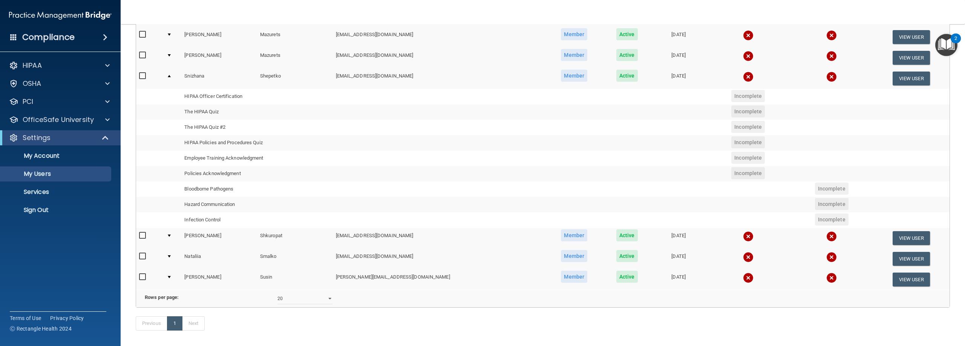
scroll to position [138, 0]
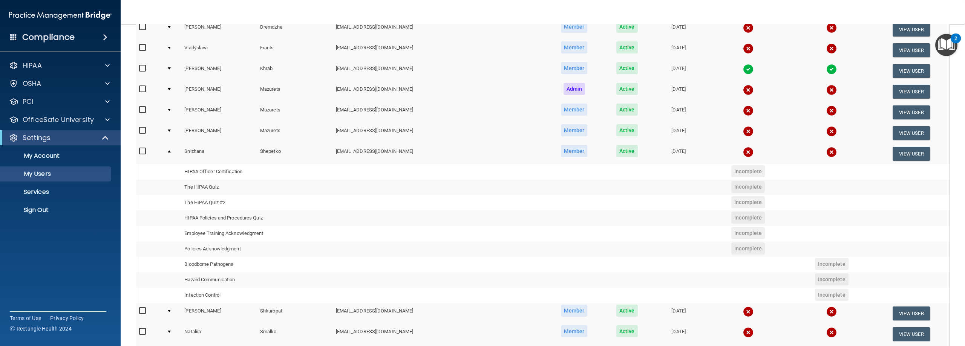
click at [142, 152] on input "checkbox" at bounding box center [143, 151] width 9 height 6
checkbox input "true"
click at [471, 153] on button "View User" at bounding box center [910, 154] width 37 height 14
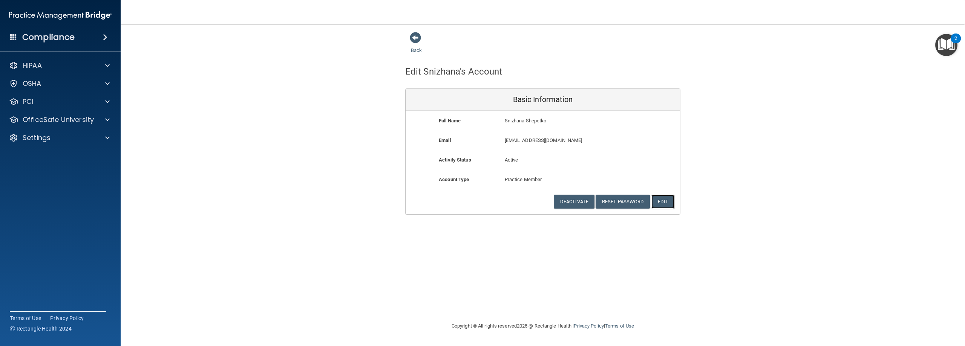
click at [471, 198] on button "Edit" at bounding box center [662, 202] width 23 height 14
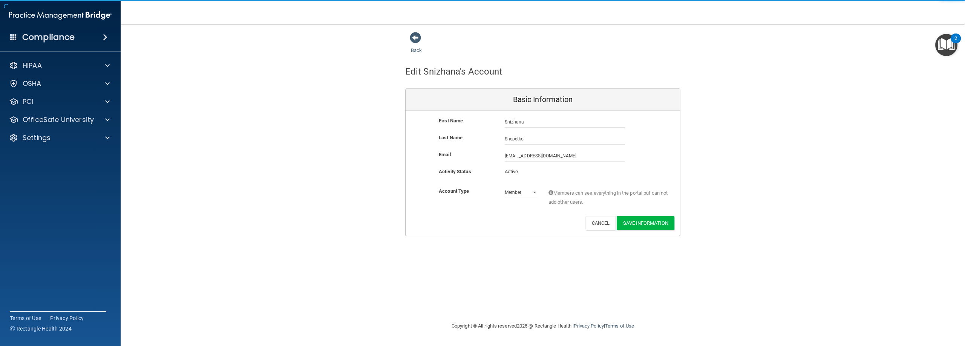
click at [471, 150] on div "Last Name Shepetko" at bounding box center [542, 141] width 274 height 17
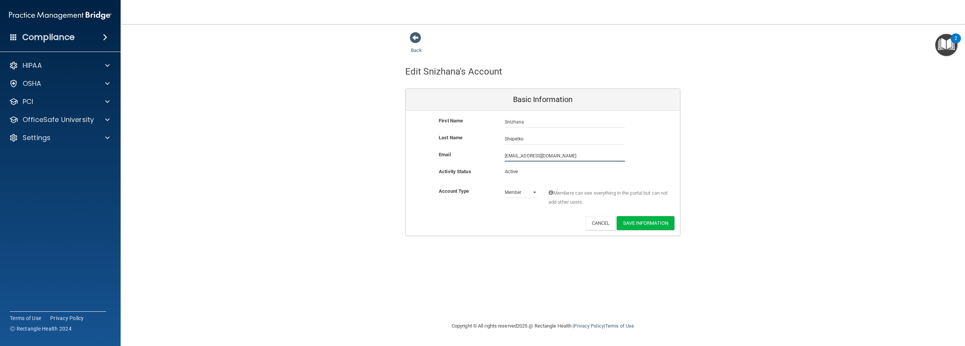
click at [471, 157] on input "snizhanashepetko@gmail.com" at bounding box center [565, 155] width 120 height 11
click at [471, 193] on select "Admin Member" at bounding box center [521, 192] width 32 height 11
click at [471, 170] on p "Active" at bounding box center [521, 171] width 32 height 9
click at [471, 224] on button "Save Information" at bounding box center [645, 223] width 58 height 14
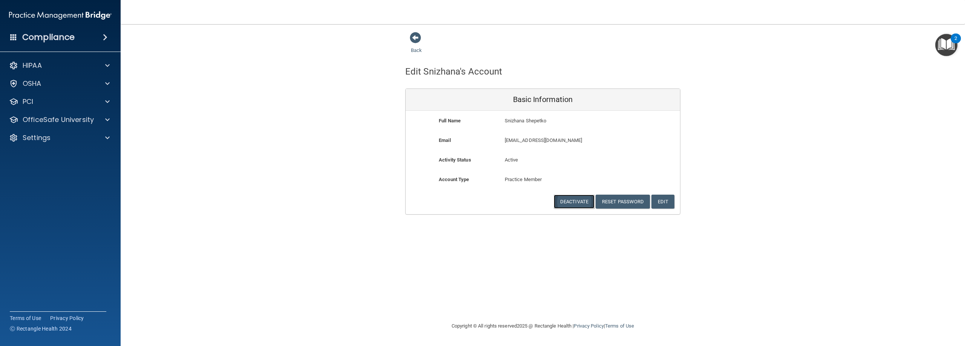
click at [471, 201] on button "Deactivate" at bounding box center [574, 202] width 41 height 14
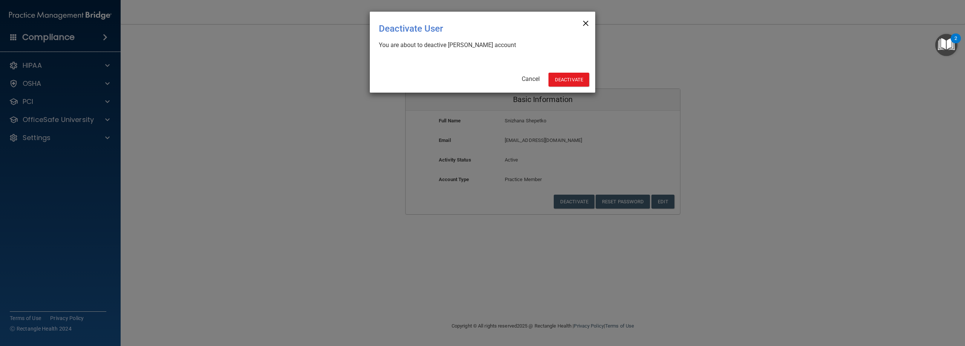
click at [471, 24] on span "×" at bounding box center [585, 22] width 7 height 15
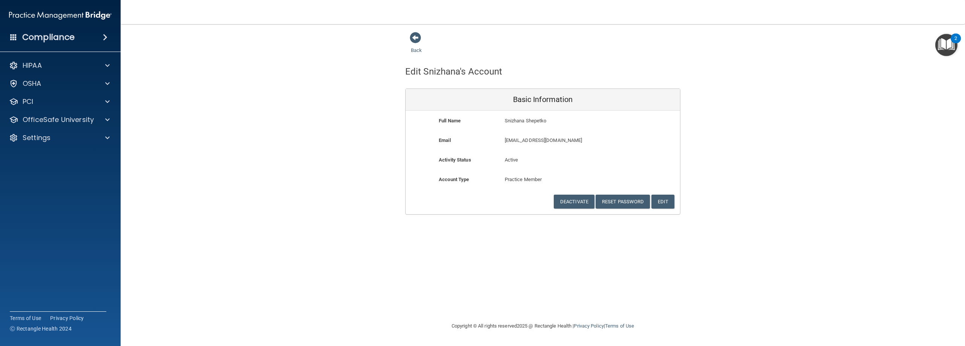
click at [415, 47] on div "Back" at bounding box center [428, 43] width 46 height 23
click at [415, 53] on link "Back" at bounding box center [416, 45] width 11 height 15
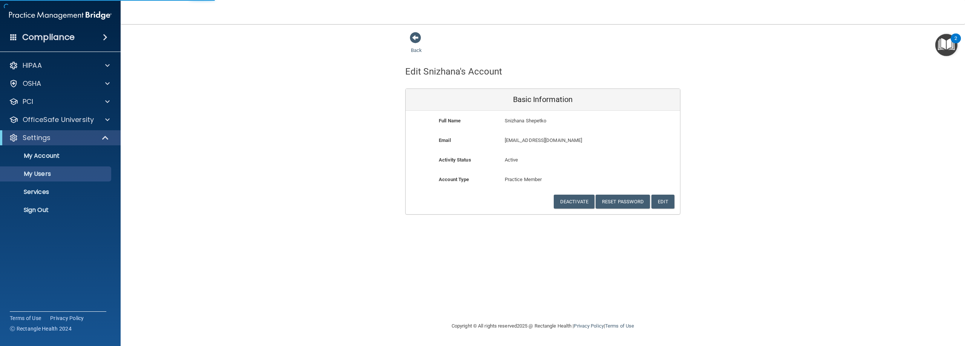
select select "20"
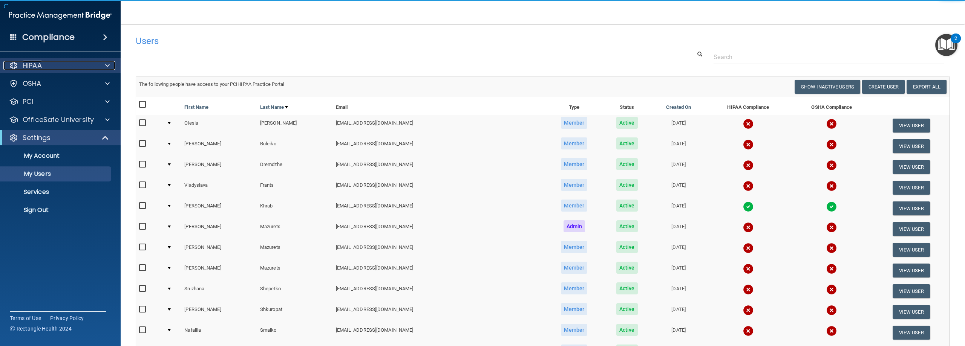
click at [107, 62] on span at bounding box center [107, 65] width 5 height 9
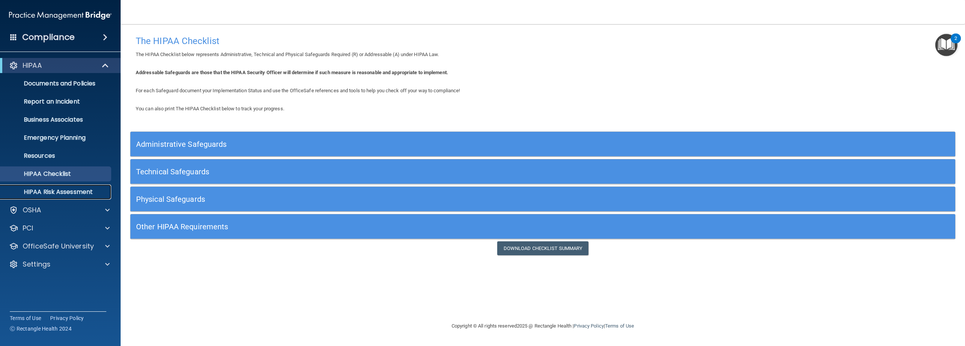
click at [65, 195] on p "HIPAA Risk Assessment" at bounding box center [56, 192] width 103 height 8
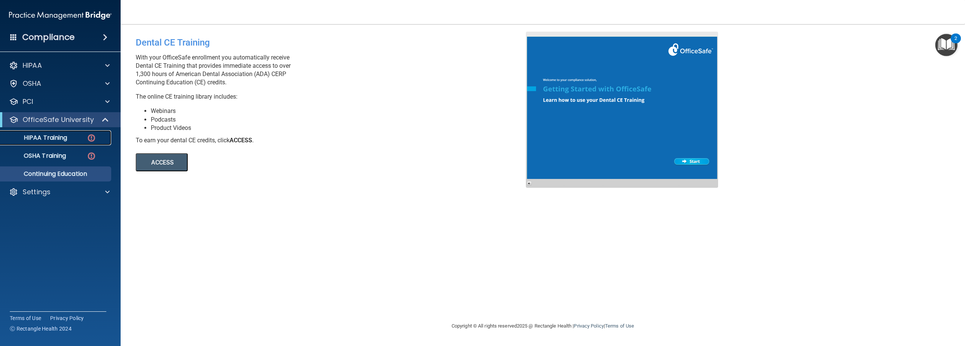
click at [45, 139] on p "HIPAA Training" at bounding box center [36, 138] width 62 height 8
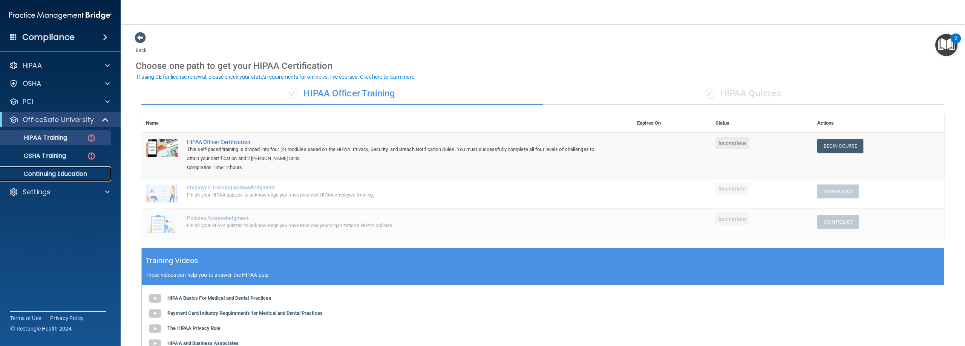
click at [47, 172] on p "Continuing Education" at bounding box center [56, 174] width 103 height 8
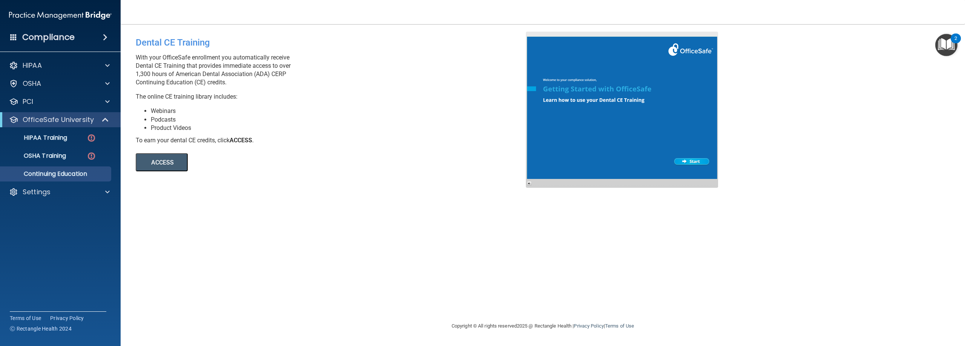
click at [167, 161] on button "ACCESS" at bounding box center [162, 162] width 52 height 18
click at [53, 101] on div "PCI" at bounding box center [49, 101] width 93 height 9
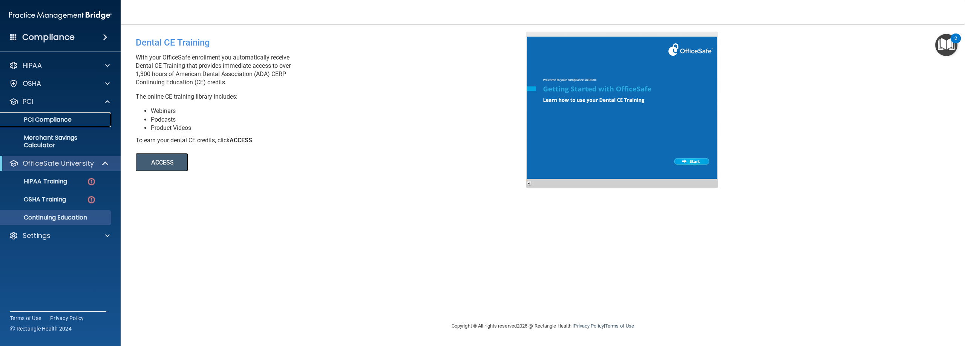
click at [57, 121] on p "PCI Compliance" at bounding box center [56, 120] width 103 height 8
click at [64, 33] on h4 "Compliance" at bounding box center [48, 37] width 52 height 11
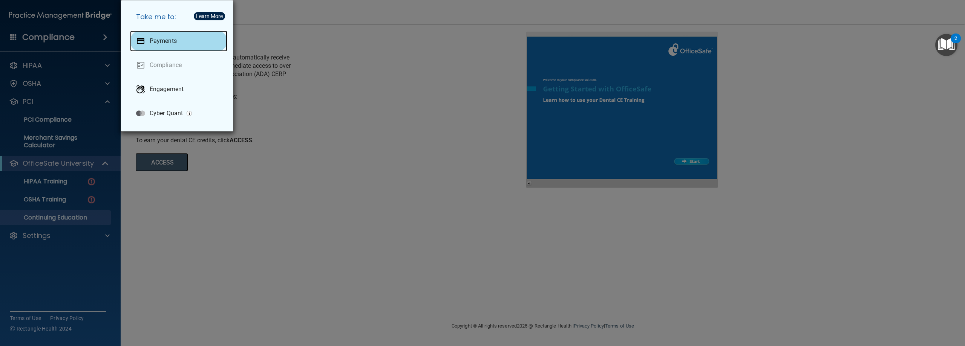
click at [161, 40] on p "Payments" at bounding box center [163, 41] width 27 height 8
click at [337, 126] on div "Take me to: Payments Compliance Engagement Cyber Quant" at bounding box center [482, 173] width 965 height 346
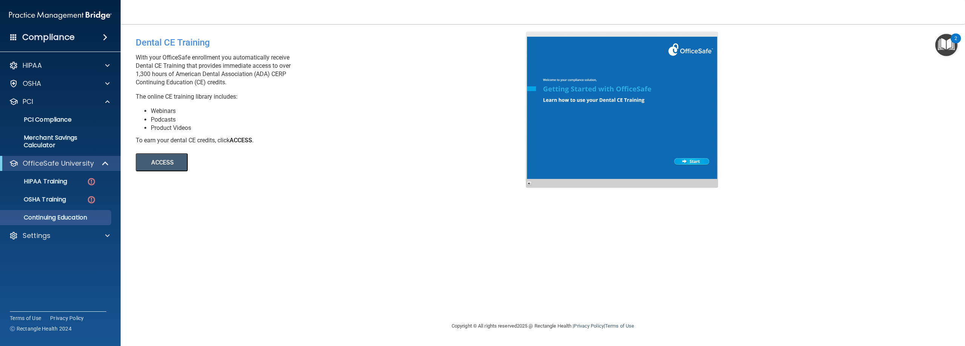
click at [47, 172] on ul "HIPAA Training OSHA Training Continuing Education" at bounding box center [60, 198] width 136 height 54
click at [32, 179] on p "HIPAA Training" at bounding box center [36, 182] width 62 height 8
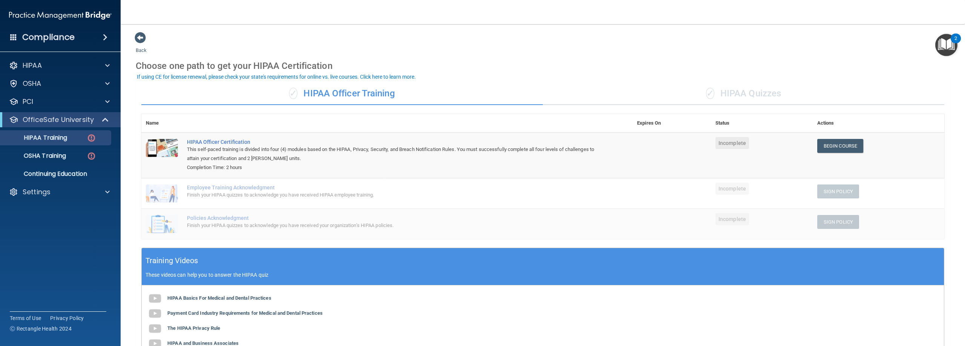
click at [753, 85] on div "✓ HIPAA Quizzes" at bounding box center [743, 94] width 401 height 23
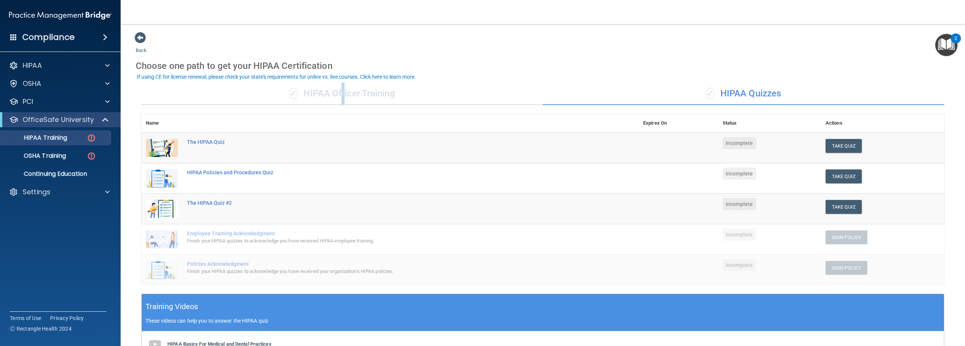
click at [340, 92] on div "✓ HIPAA Officer Training" at bounding box center [341, 94] width 401 height 23
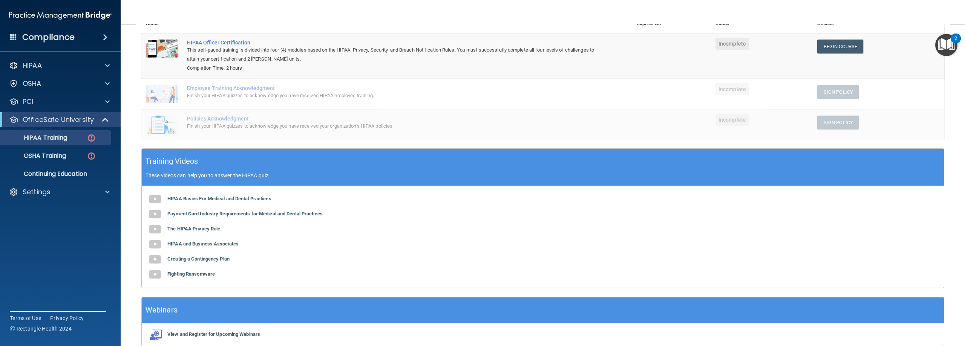
scroll to position [136, 0]
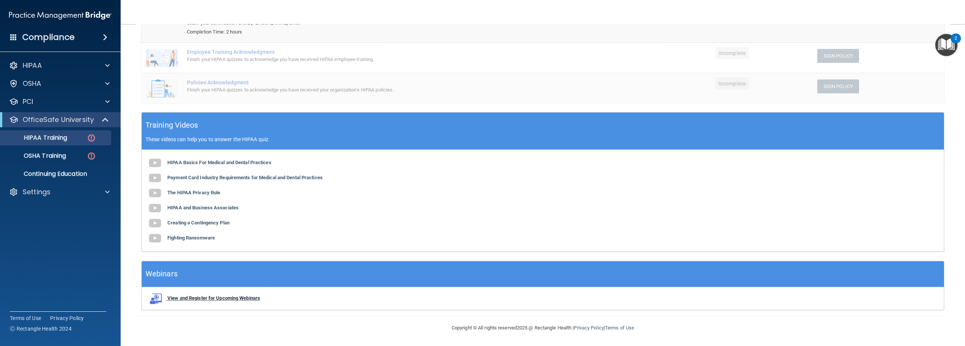
click at [195, 298] on b "View and Register for Upcoming Webinars" at bounding box center [213, 298] width 93 height 6
